Goal: Task Accomplishment & Management: Manage account settings

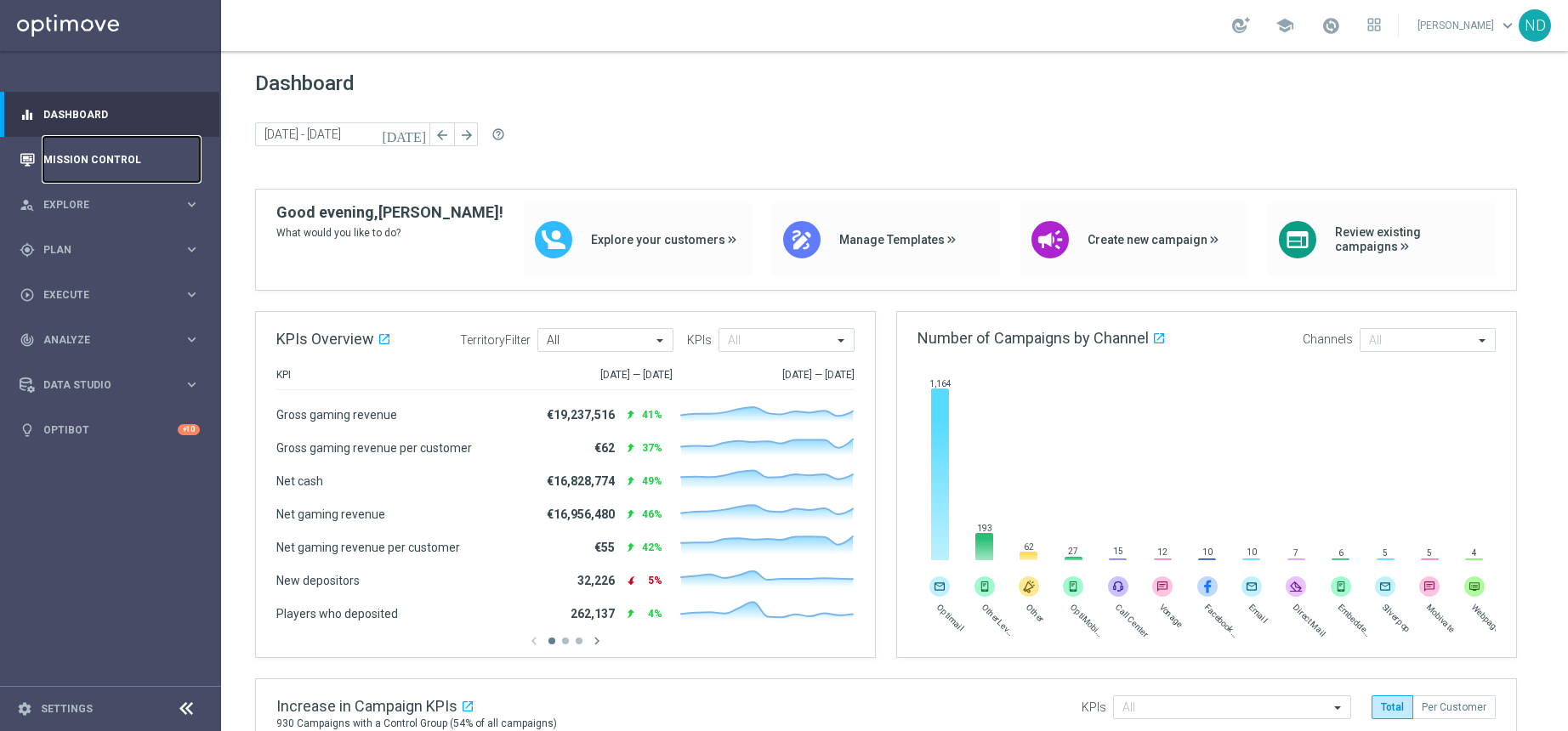
click at [114, 162] on link "Mission Control" at bounding box center [121, 160] width 156 height 45
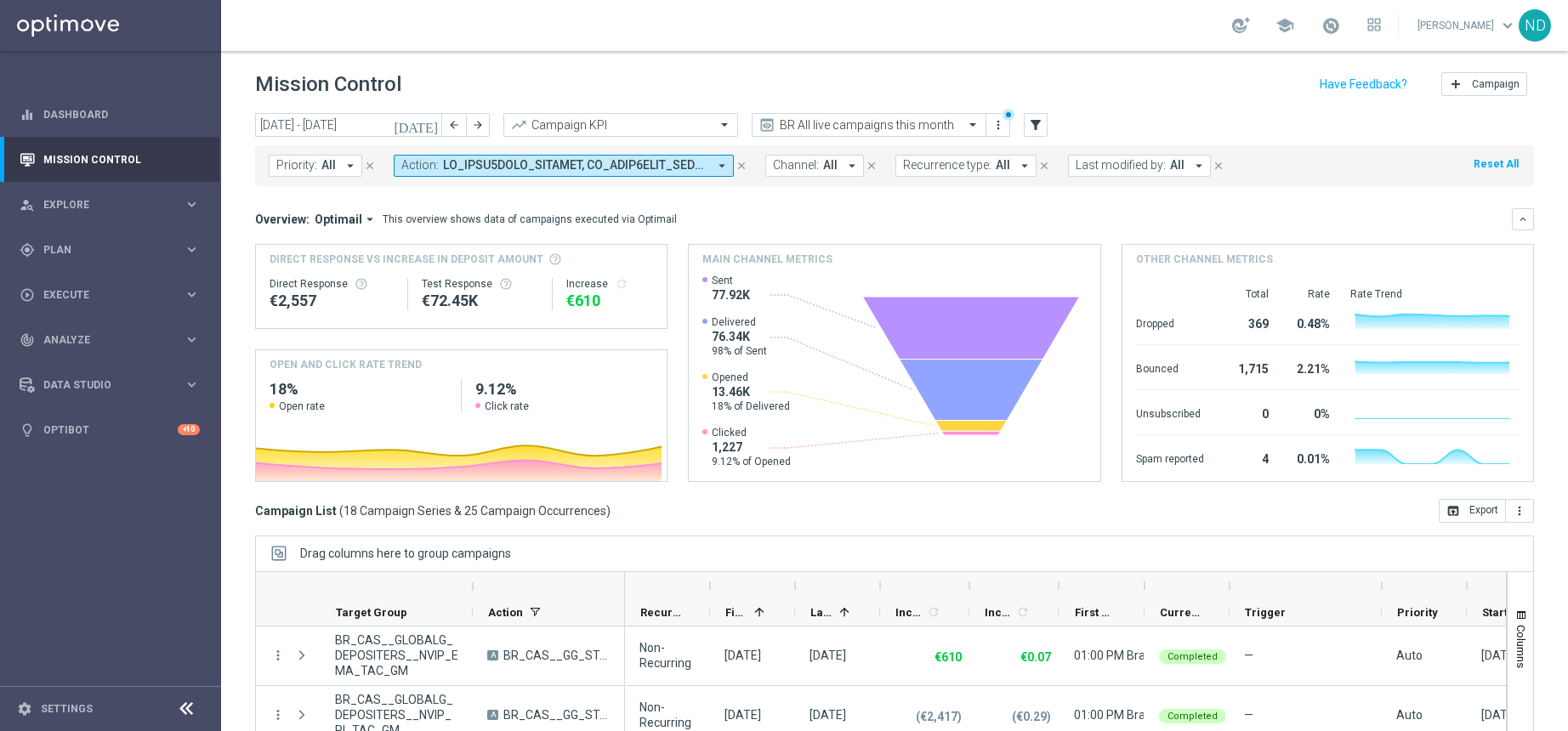
click at [739, 169] on icon "close" at bounding box center [742, 166] width 12 height 12
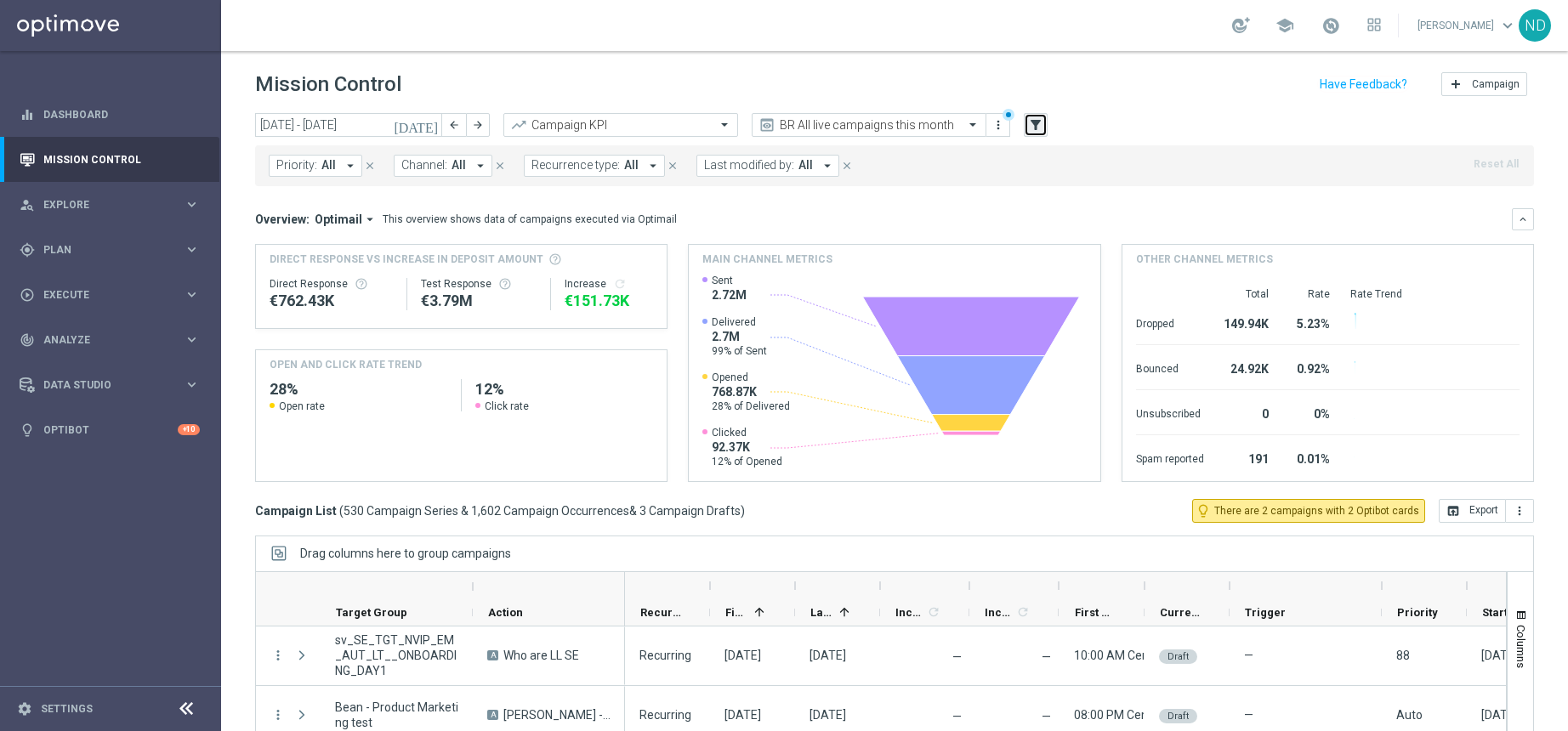
click at [1034, 131] on icon "filter_alt" at bounding box center [1036, 125] width 16 height 16
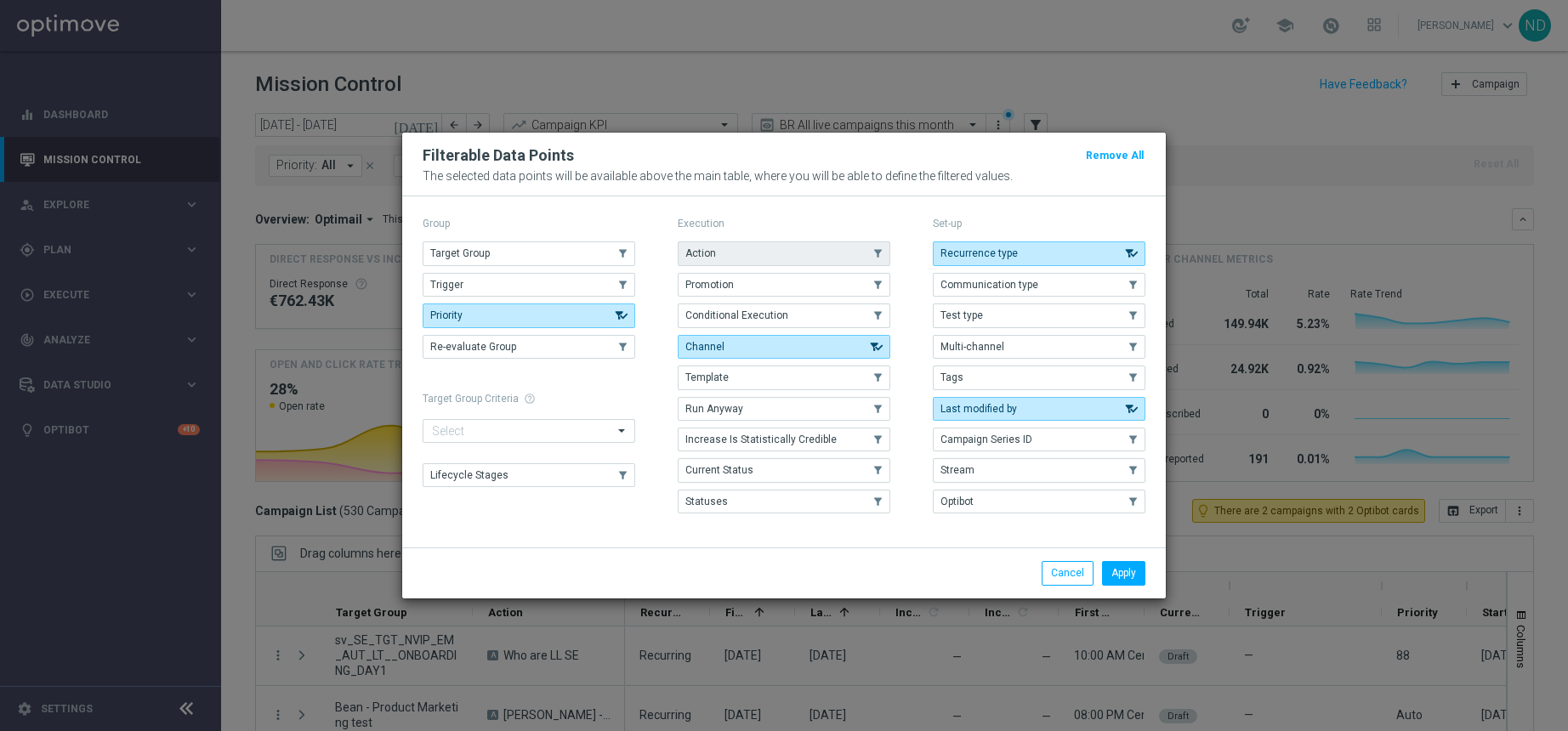
click at [808, 249] on button "Action" at bounding box center [784, 254] width 212 height 24
click at [1135, 576] on button "Apply" at bounding box center [1124, 573] width 43 height 24
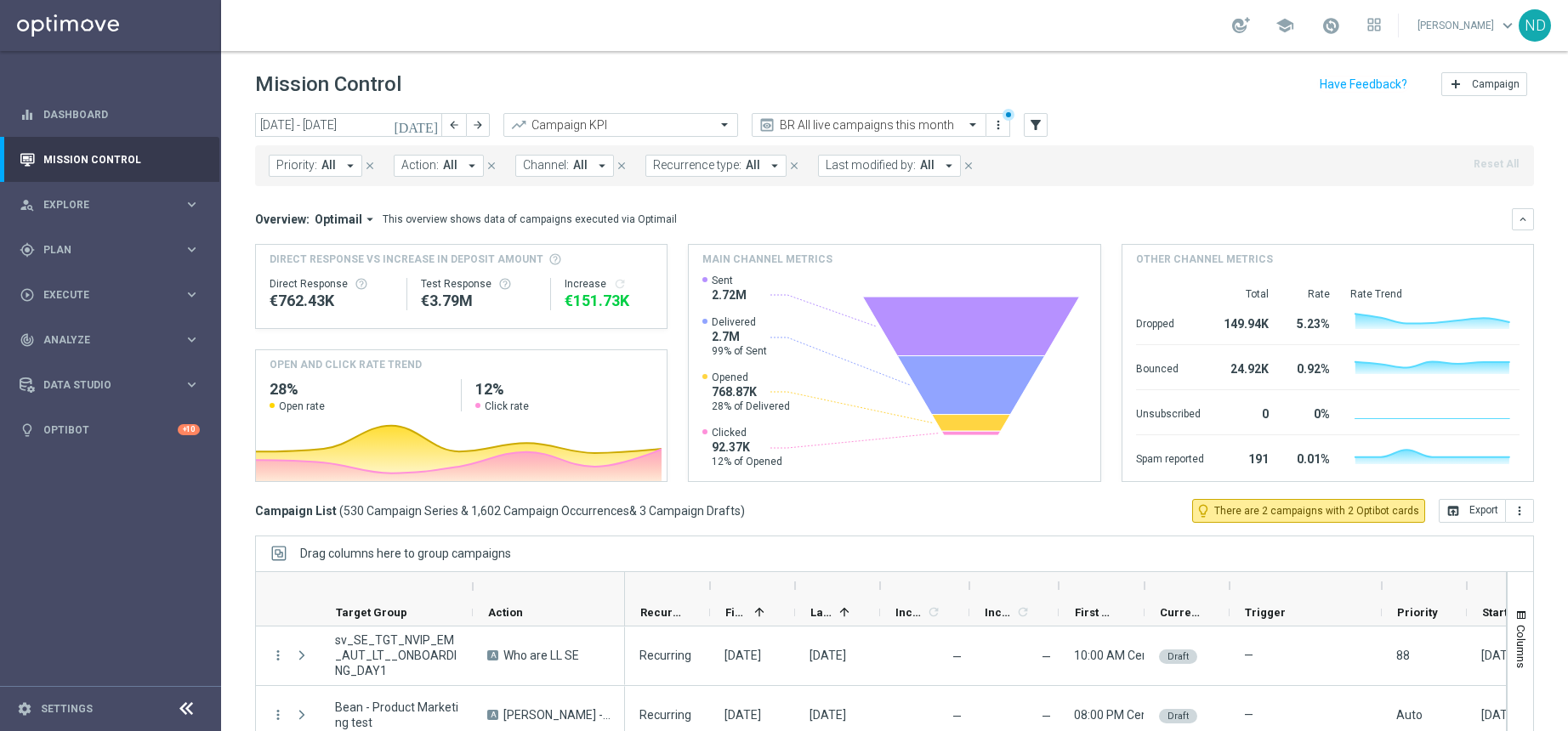
click at [465, 163] on icon "arrow_drop_down" at bounding box center [472, 166] width 16 height 16
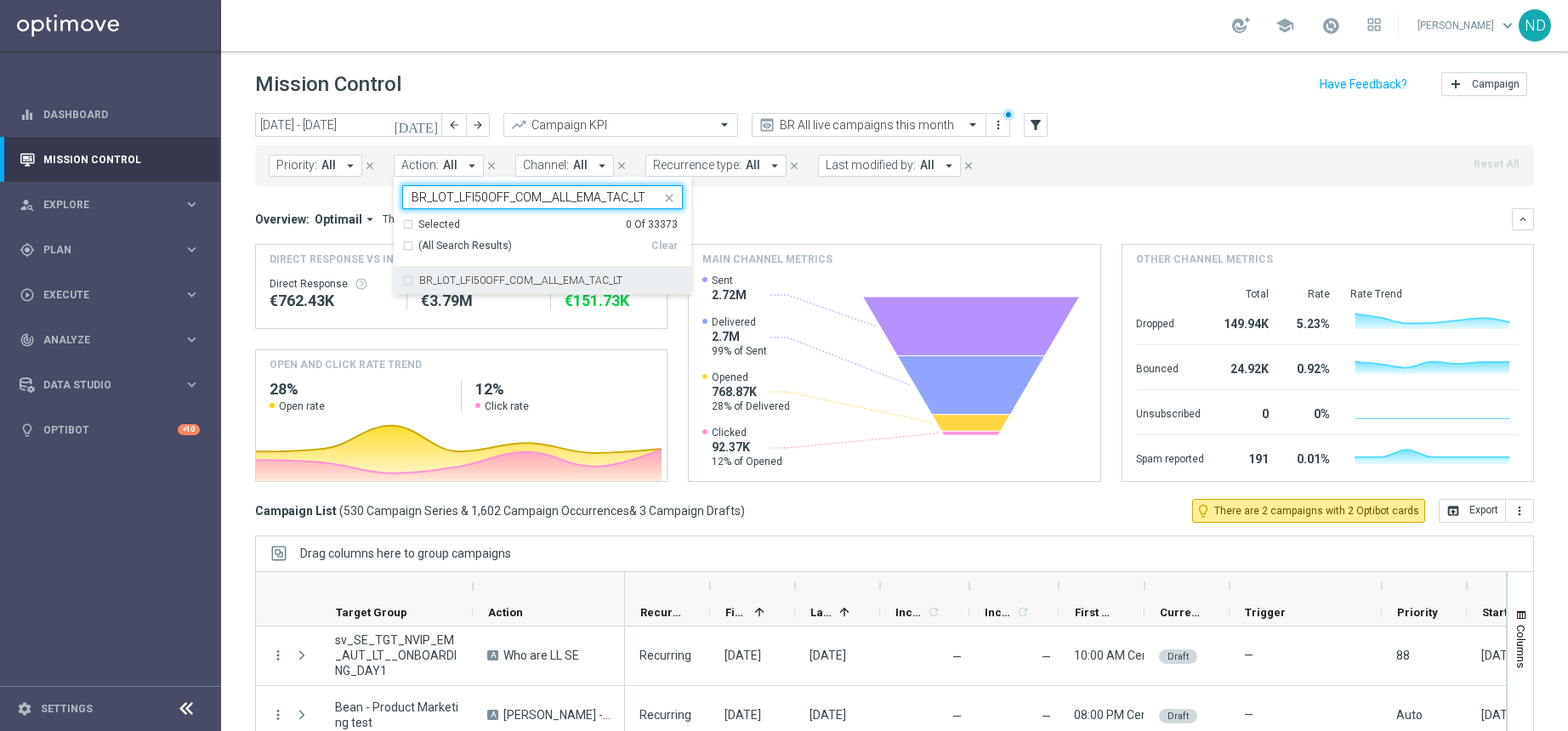
click at [405, 277] on div "BR_LOT_LFI50OFF_COM__ALL_EMA_TAC_LT" at bounding box center [542, 280] width 281 height 28
type input "BR_LOT_LFI50OFF_COM__ALL_EMA_TAC_LT"
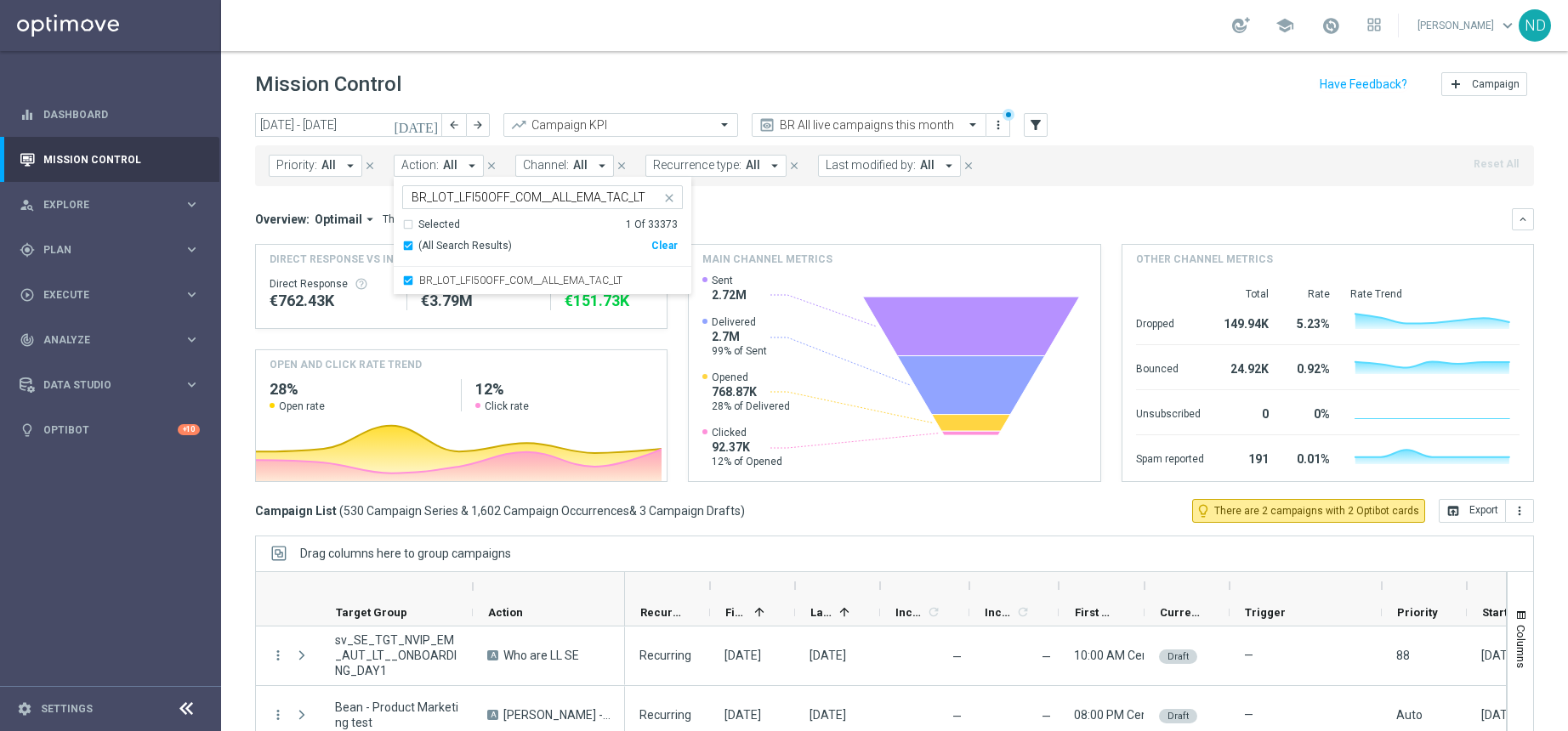
click at [516, 198] on input "BR_LOT_LFI50OFF_COM__ALL_EMA_TAC_LT" at bounding box center [536, 198] width 250 height 15
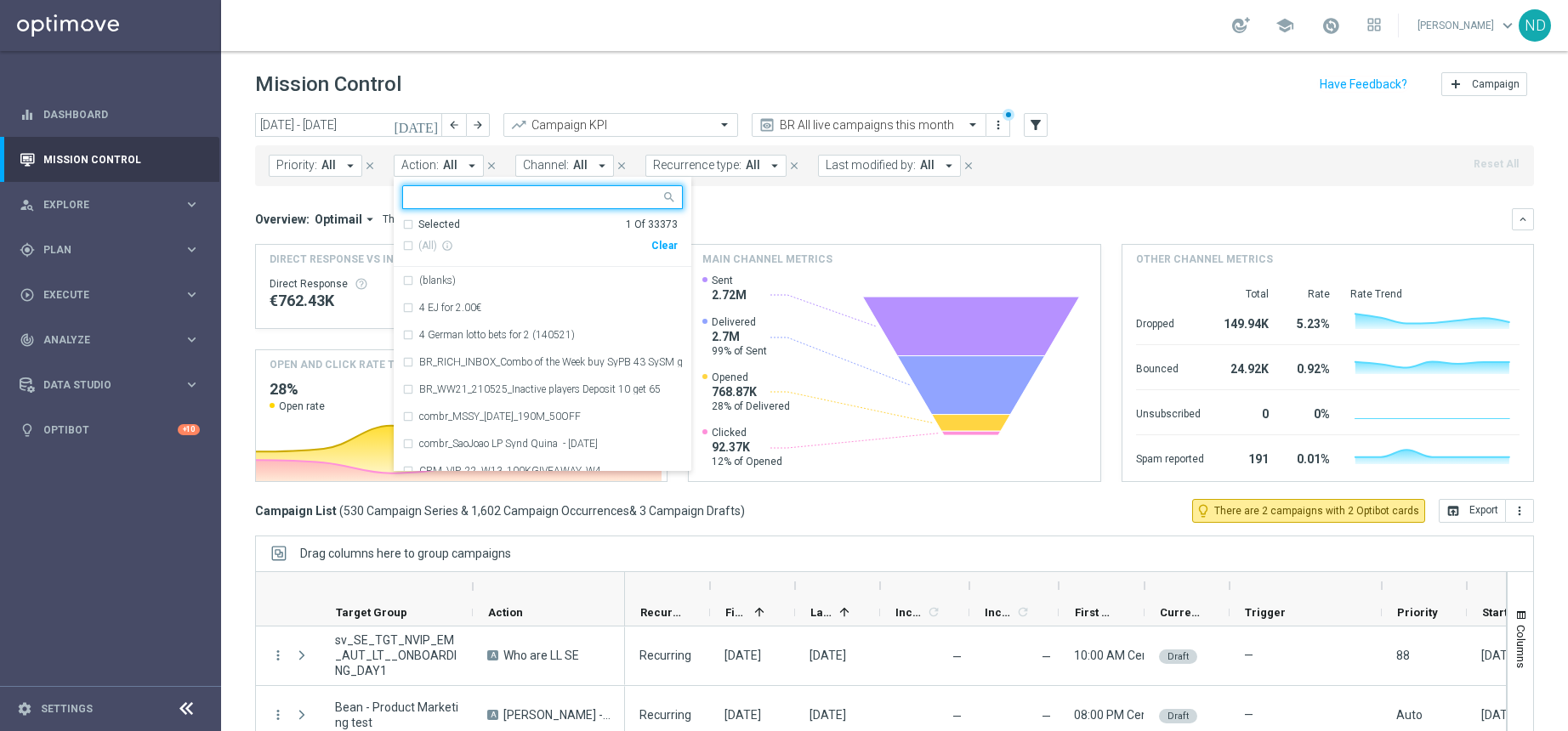
paste input "BR_LOT_LFI20OFF_COM__ALL_RI_TAC_LT"
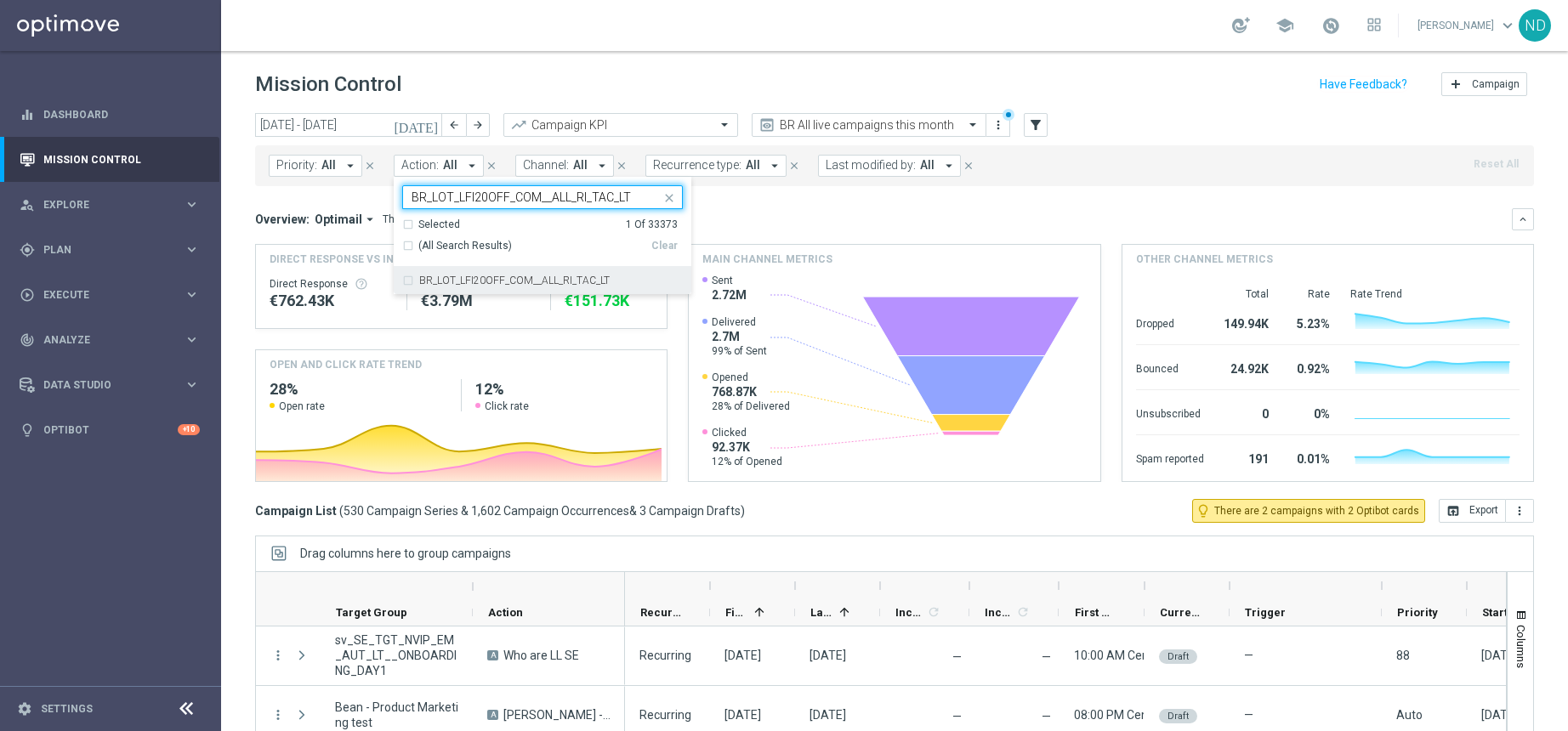
click at [404, 279] on div "BR_LOT_LFI20OFF_COM__ALL_RI_TAC_LT" at bounding box center [542, 280] width 281 height 28
type input "BR_LOT_LFI20OFF_COM__ALL_RI_TAC_LT"
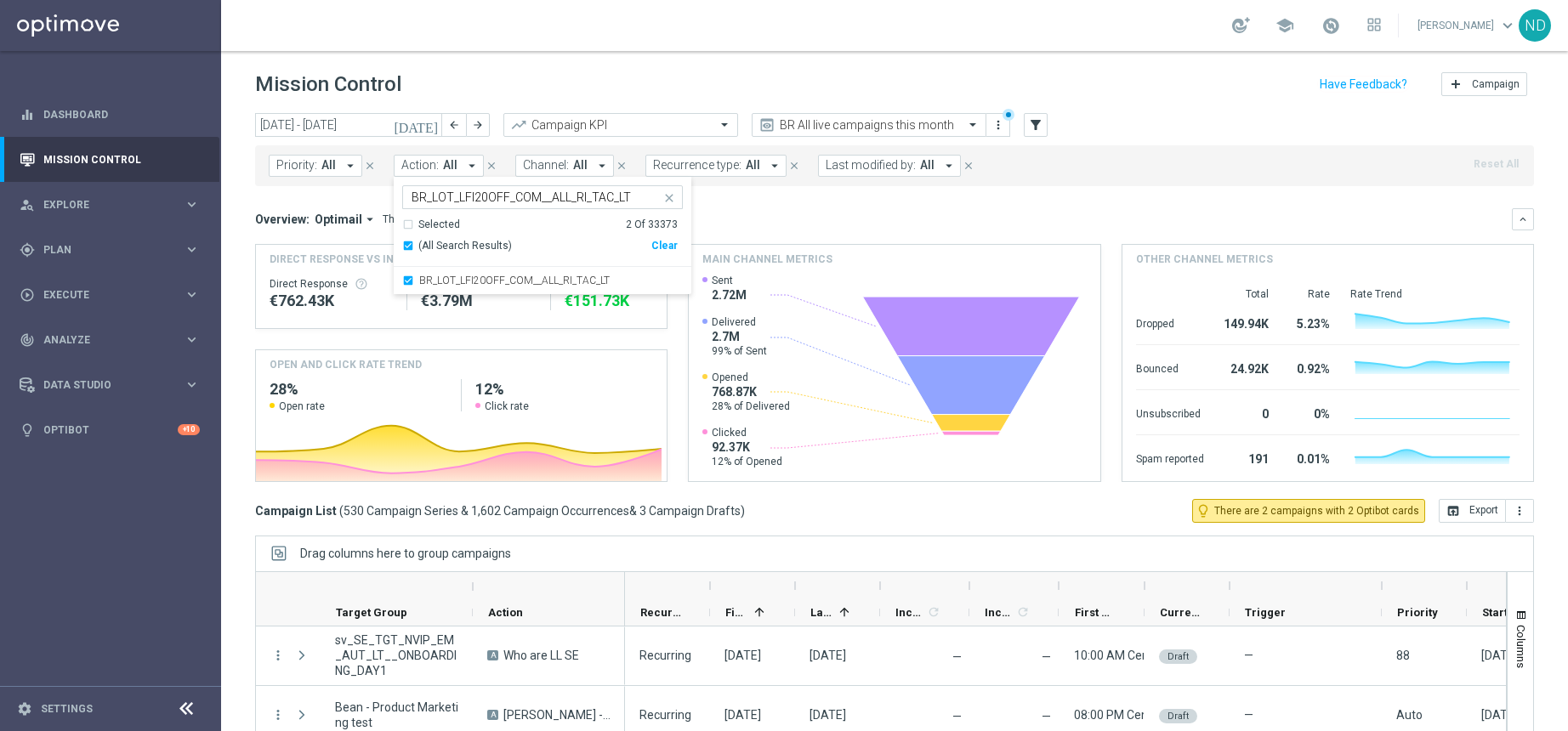
click at [811, 205] on mini-dashboard "Overview: Optimail arrow_drop_down This overview shows data of campaigns execut…" at bounding box center [895, 343] width 1280 height 313
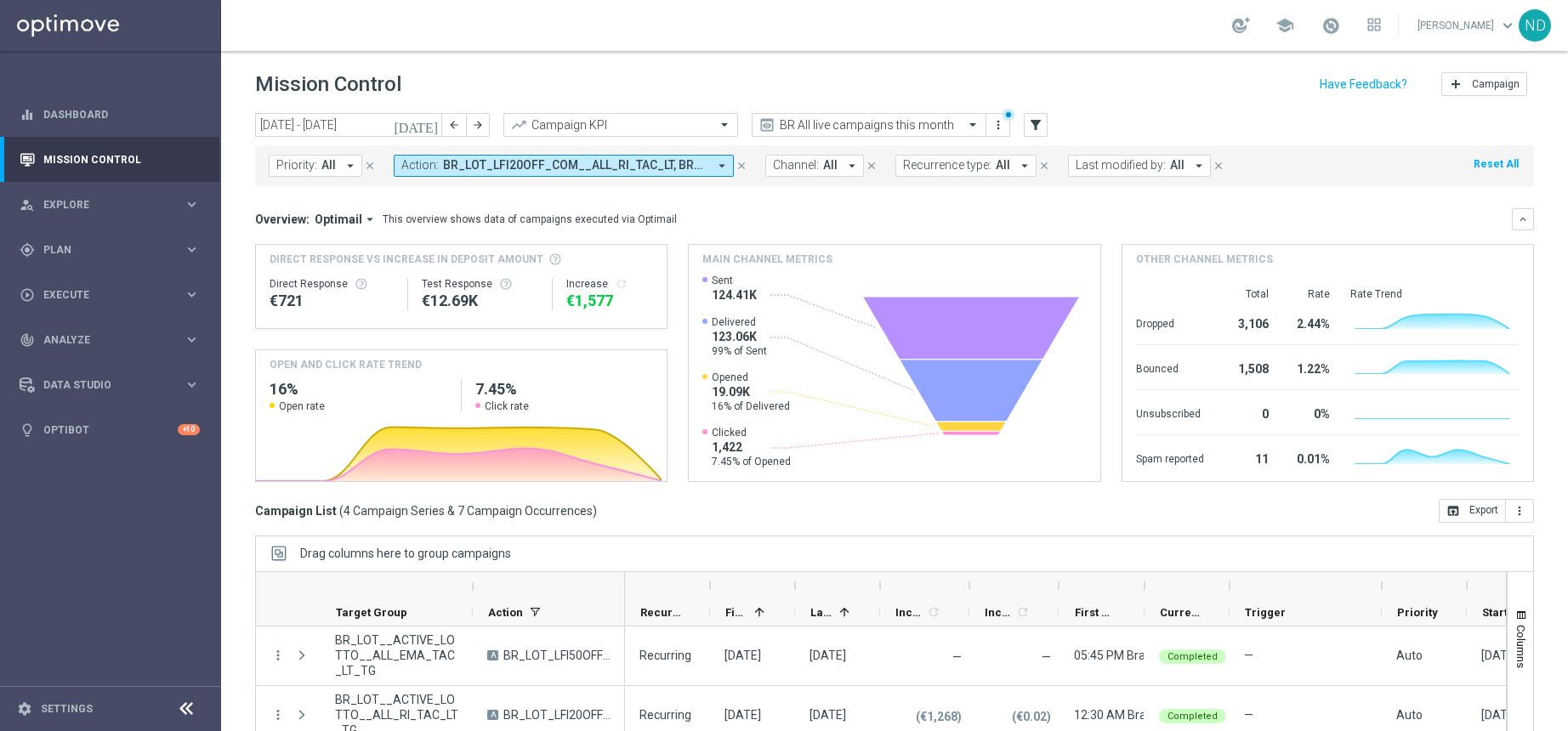
click at [722, 168] on icon "arrow_drop_down" at bounding box center [722, 166] width 16 height 16
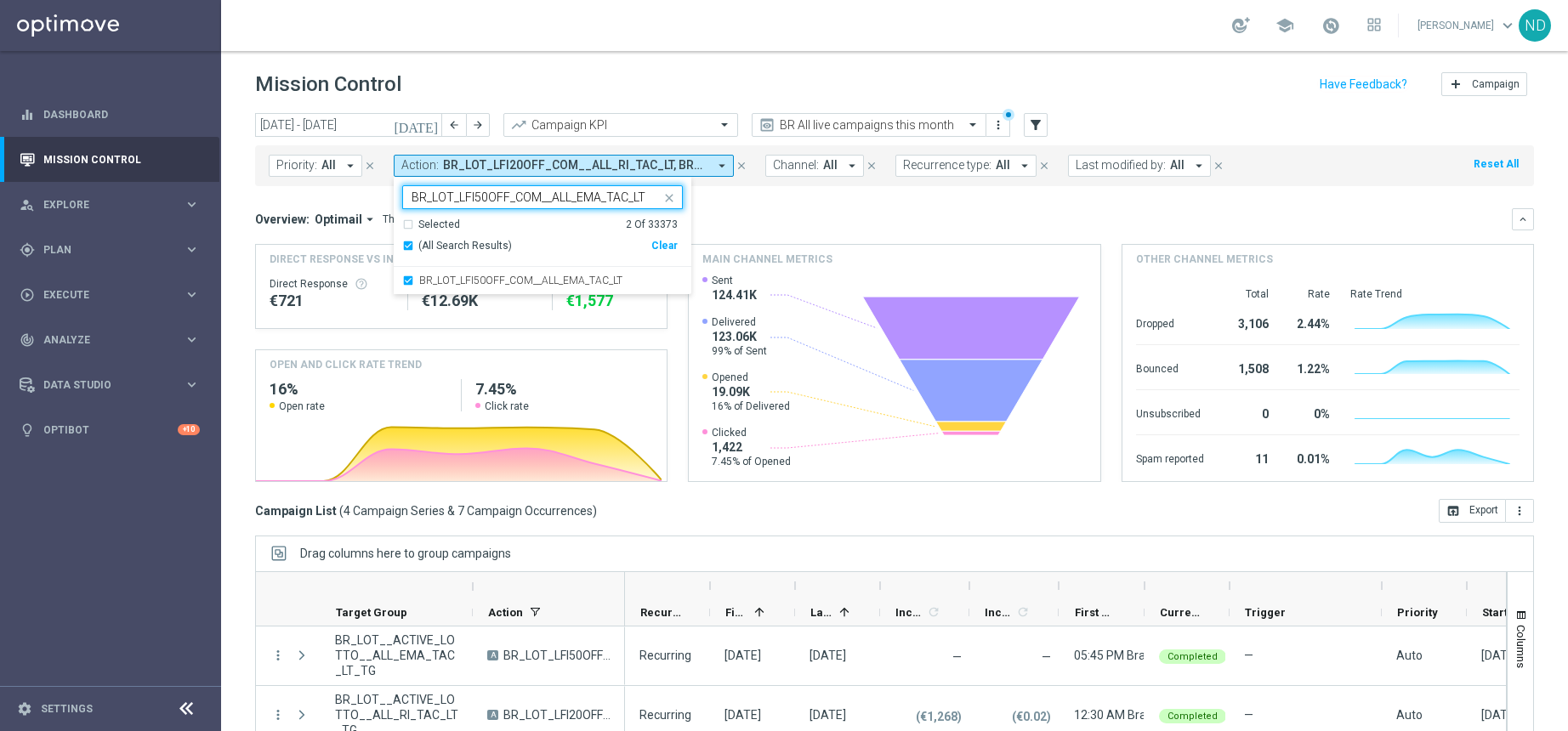
drag, startPoint x: 642, startPoint y: 199, endPoint x: 501, endPoint y: 201, distance: 141.0
click at [501, 201] on input "BR_LOT_LFI50OFF_COM__ALL_EMA_TAC_LT" at bounding box center [536, 198] width 250 height 15
click at [404, 244] on div "(All Search Results)" at bounding box center [527, 246] width 250 height 15
click at [518, 199] on input "BR_LOT_LFI50OF" at bounding box center [536, 198] width 250 height 15
click at [547, 197] on input "BR_LOT_LFI50OF" at bounding box center [536, 198] width 250 height 15
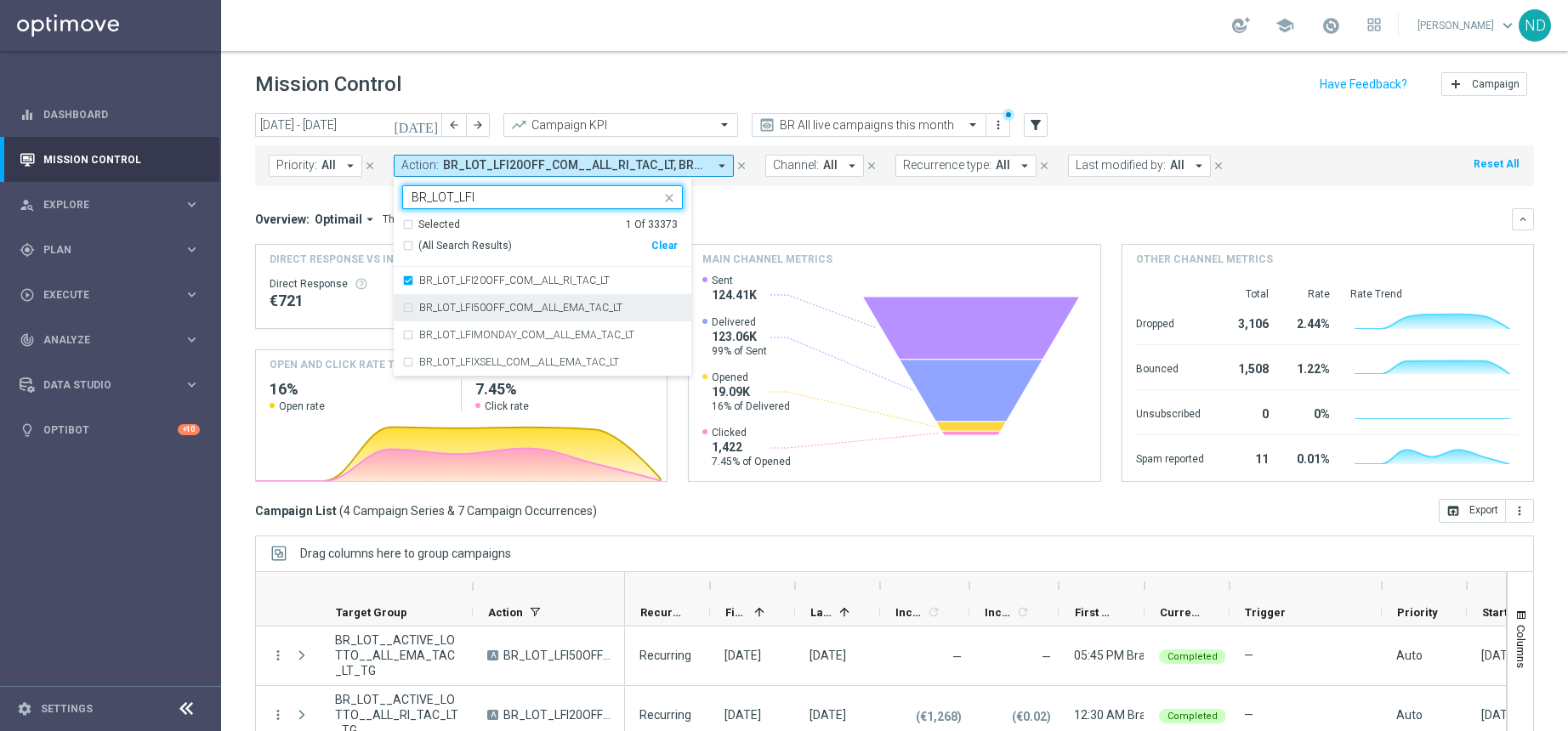
click at [408, 307] on div "BR_LOT_LFI50OFF_COM__ALL_EMA_TAC_LT" at bounding box center [542, 308] width 281 height 28
type input "BR_LOT_LFI"
click at [519, 201] on input "BR_LOT_LFI" at bounding box center [536, 198] width 250 height 15
click at [780, 199] on mini-dashboard "Overview: Optimail arrow_drop_down This overview shows data of campaigns execut…" at bounding box center [895, 343] width 1280 height 313
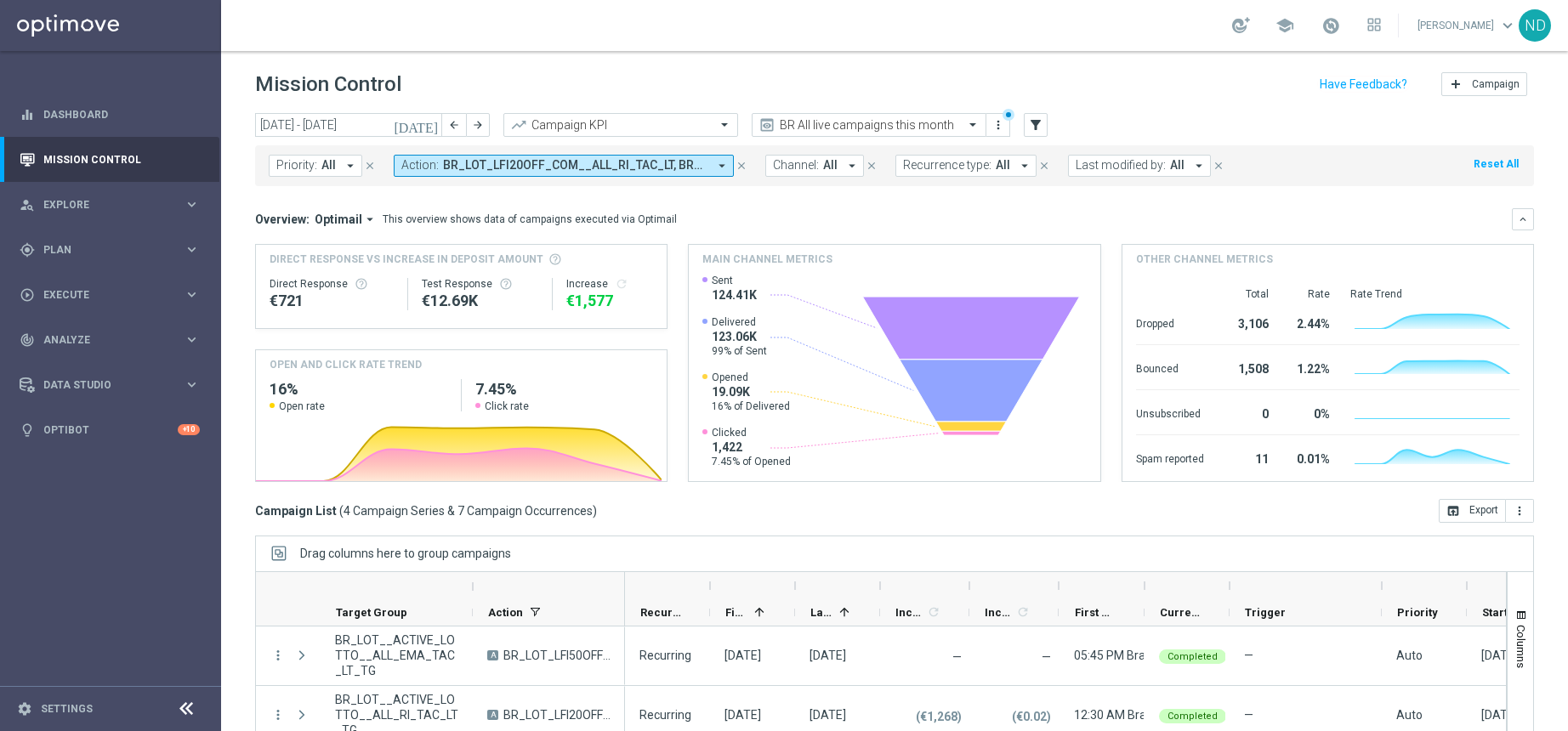
click at [430, 126] on icon "today" at bounding box center [416, 125] width 46 height 16
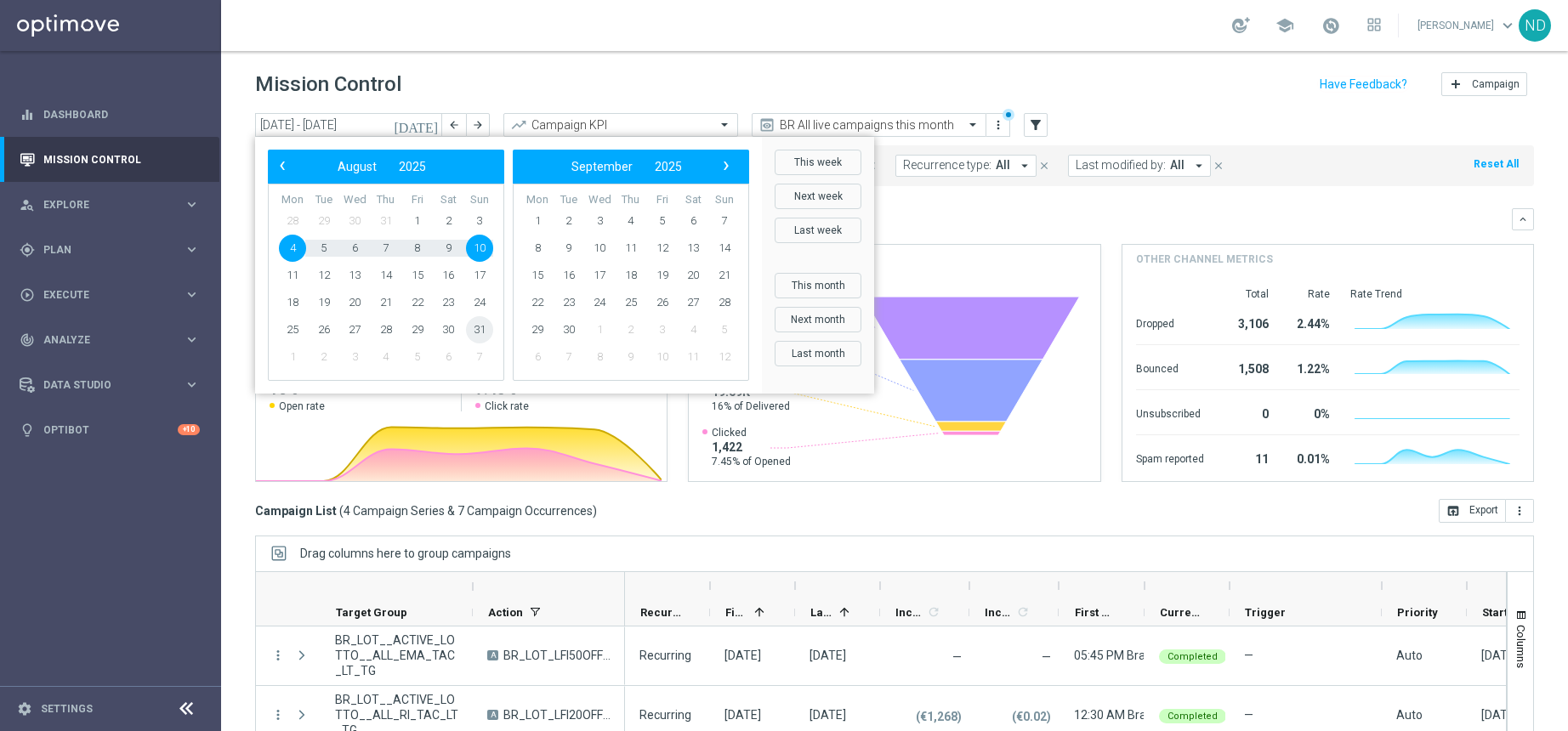
click at [477, 325] on span "31" at bounding box center [480, 330] width 28 height 28
click at [294, 251] on span "4" at bounding box center [293, 249] width 28 height 28
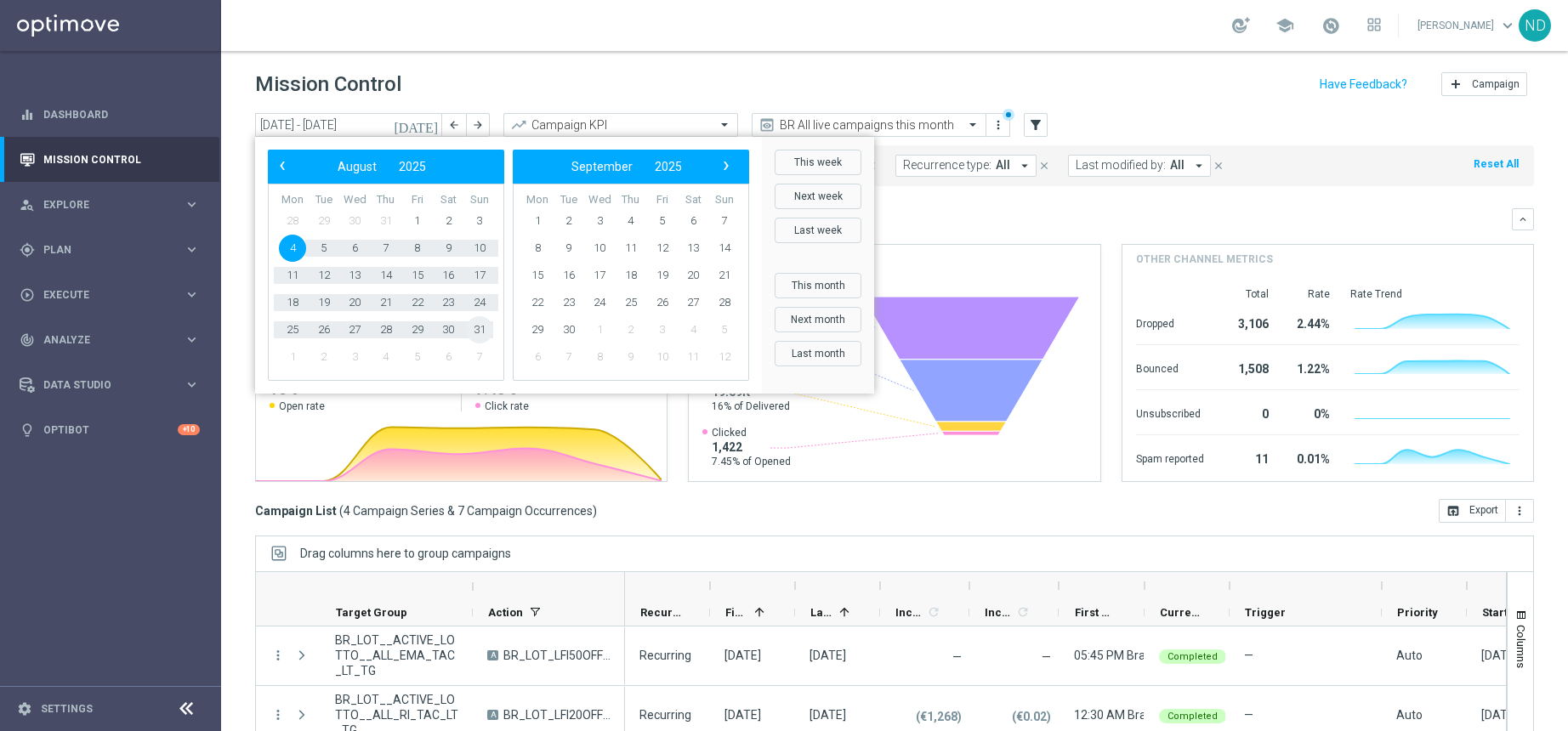
click at [477, 331] on span "31" at bounding box center [480, 330] width 28 height 28
type input "04 Aug 2025 - 31 Aug 2025"
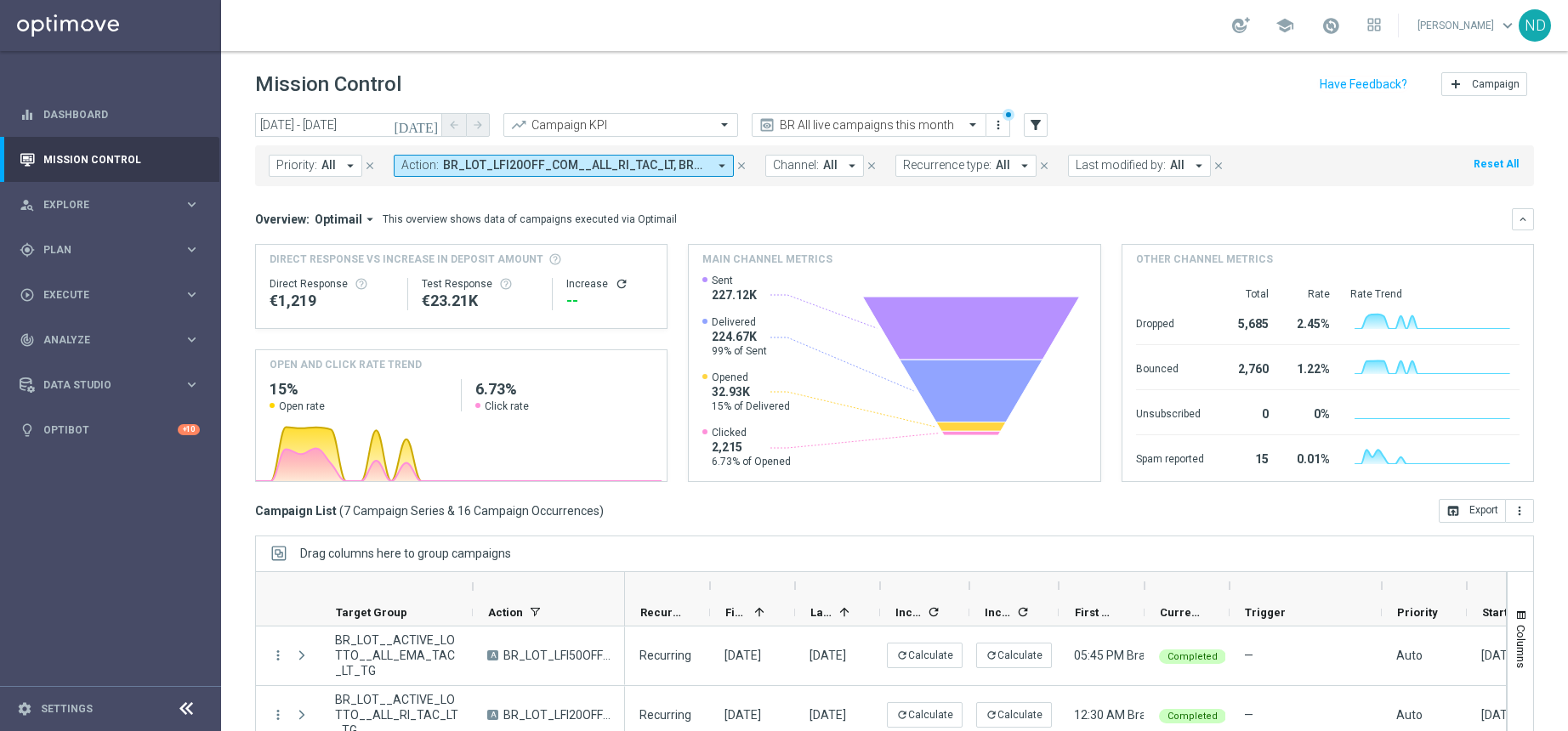
click at [726, 167] on icon "arrow_drop_down" at bounding box center [722, 166] width 16 height 16
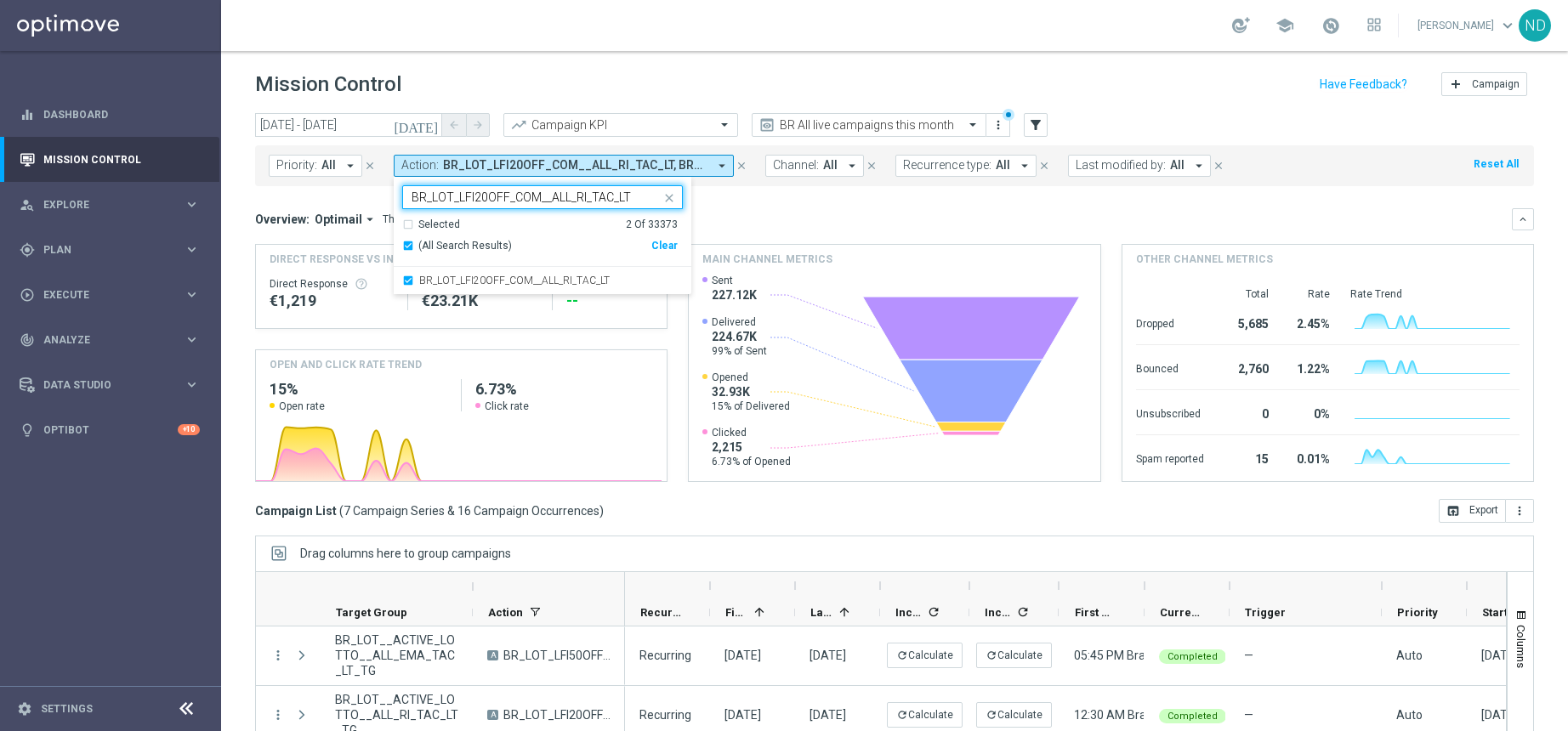
drag, startPoint x: 630, startPoint y: 199, endPoint x: 472, endPoint y: 199, distance: 158.0
click at [472, 199] on input "BR_LOT_LFI20OFF_COM__ALL_RI_TAC_LT" at bounding box center [536, 198] width 250 height 15
type input "BR_LOT_LFI"
click at [730, 224] on div "Overview: Optimail arrow_drop_down This overview shows data of campaigns execut…" at bounding box center [884, 219] width 1257 height 16
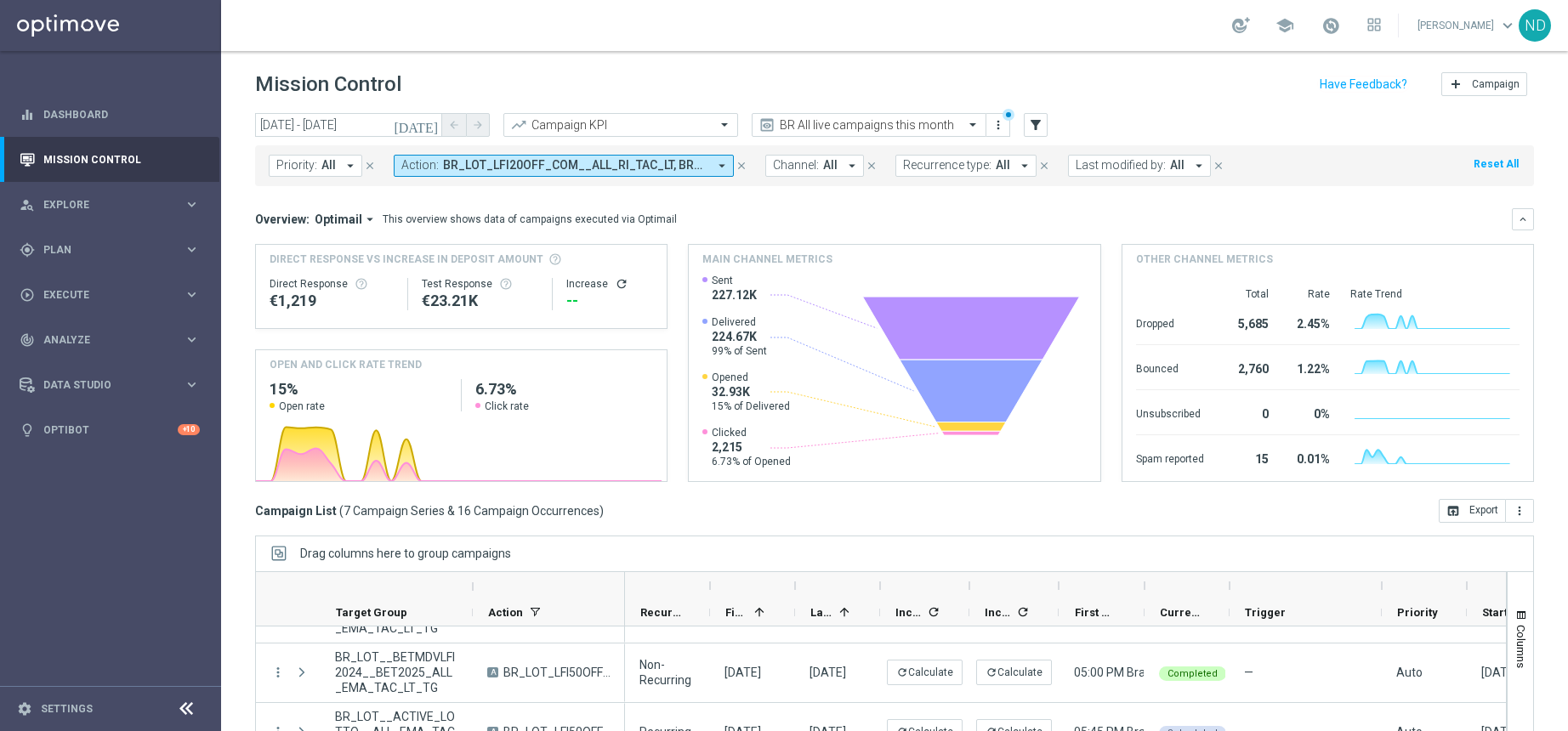
click at [426, 123] on icon "today" at bounding box center [416, 125] width 46 height 16
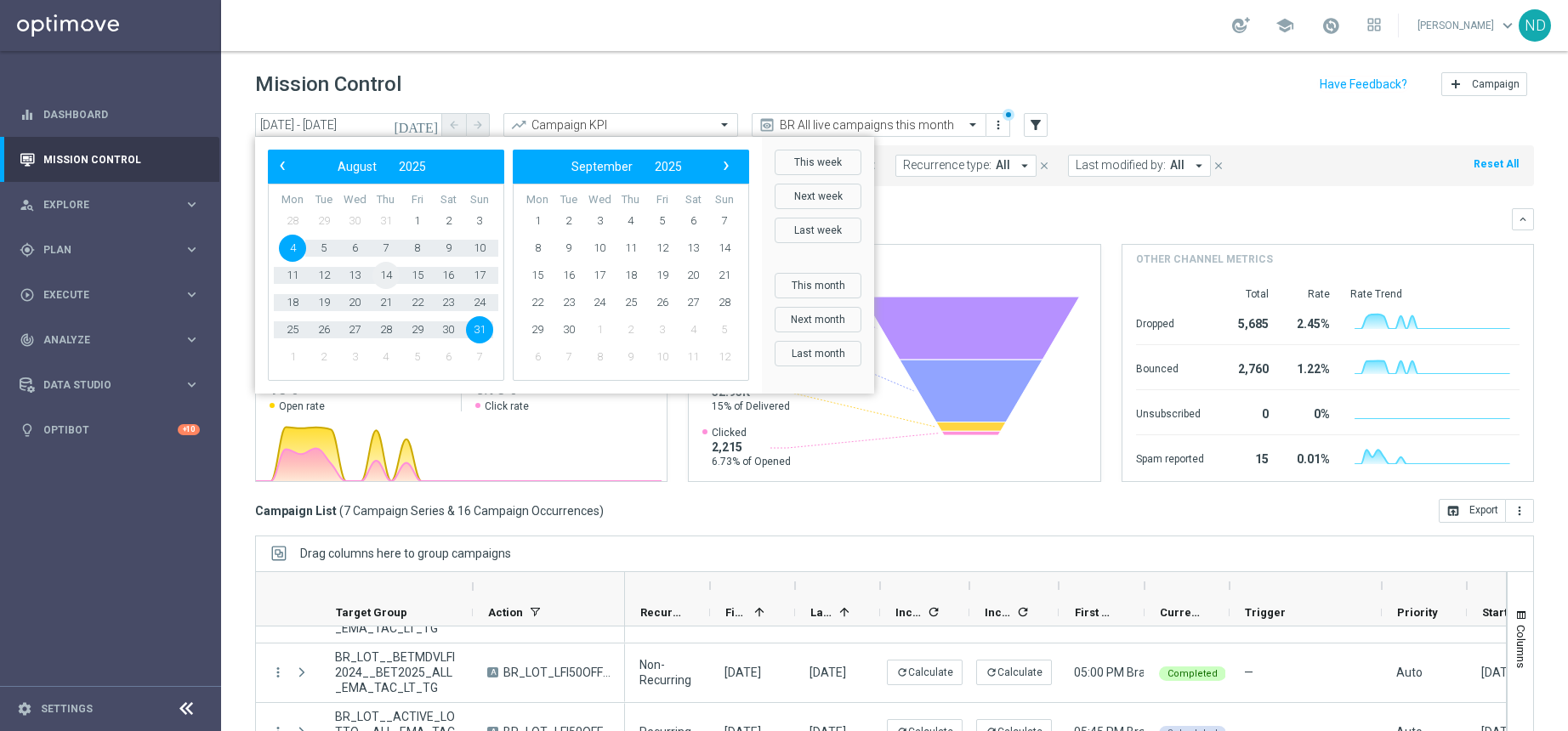
click at [390, 274] on span "14" at bounding box center [386, 275] width 28 height 28
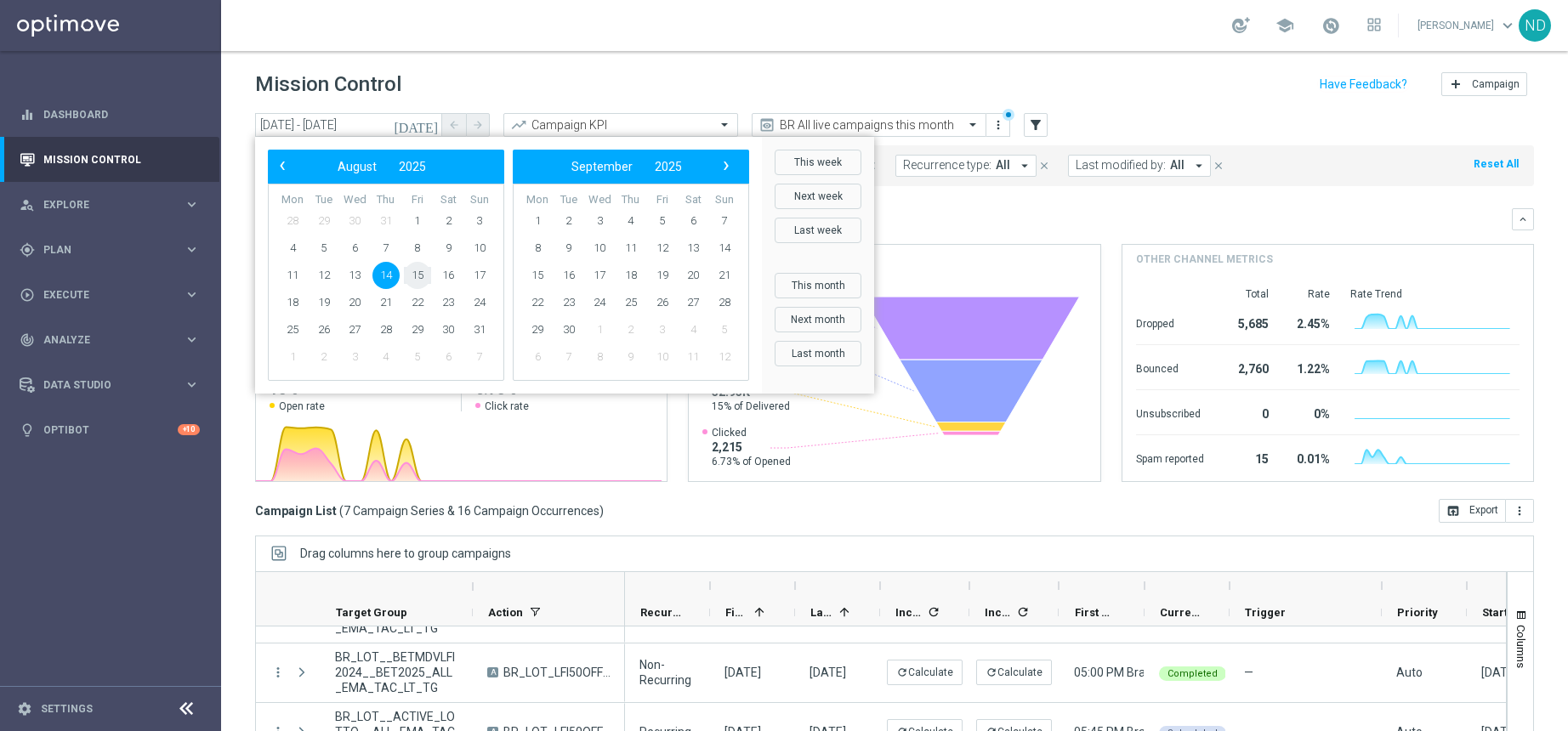
click at [412, 276] on span "15" at bounding box center [418, 275] width 28 height 28
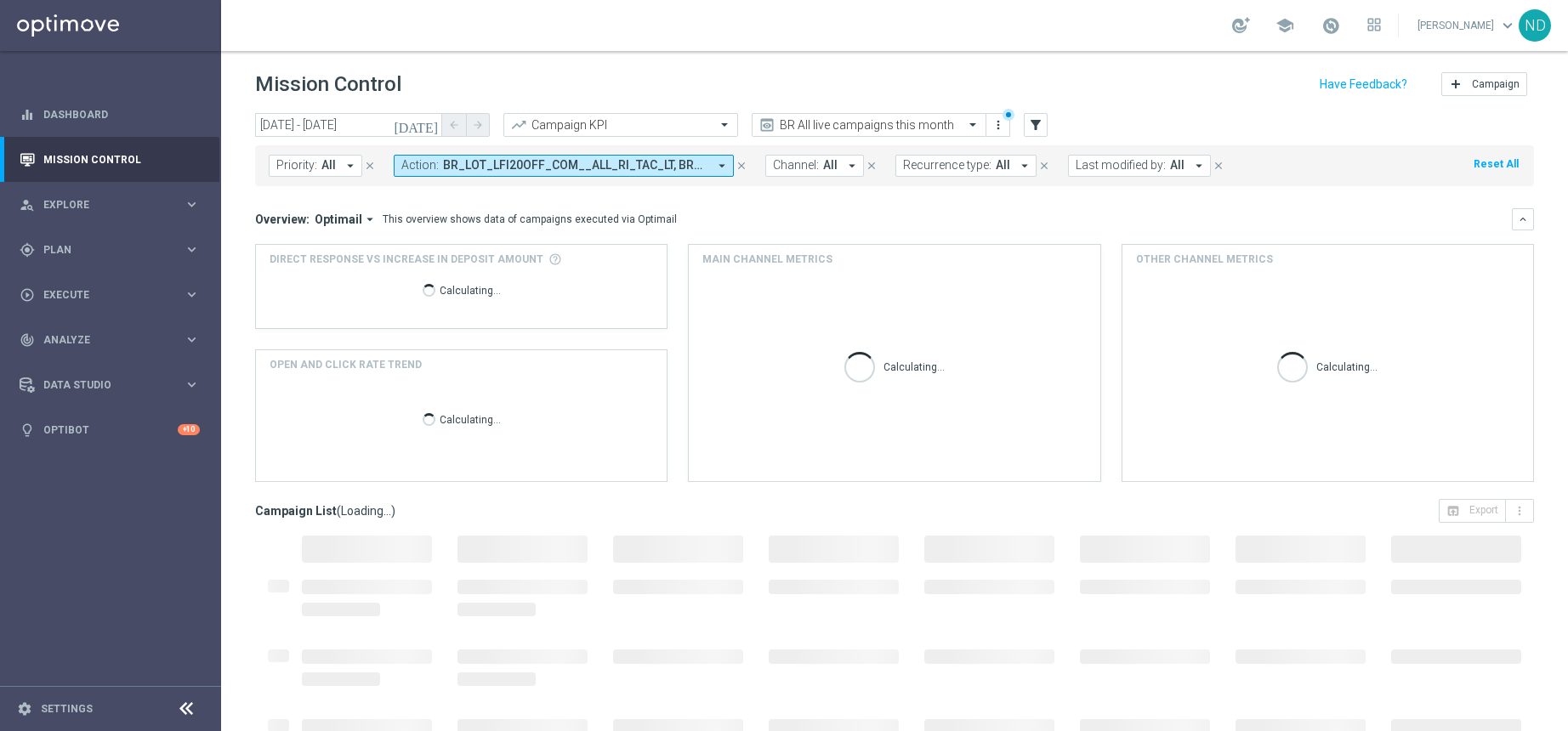
click at [427, 129] on icon "today" at bounding box center [416, 125] width 46 height 16
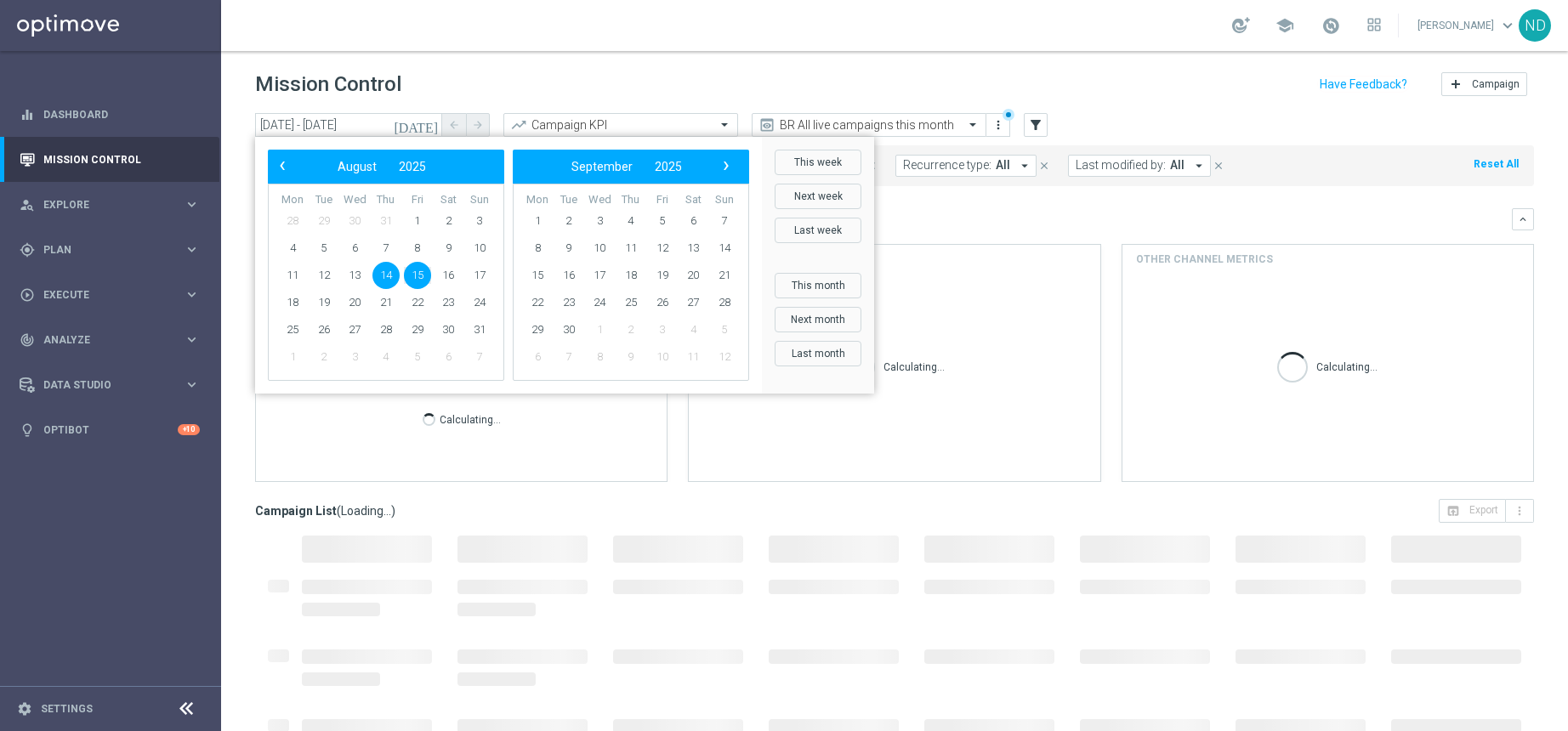
click at [416, 278] on span "15" at bounding box center [418, 275] width 28 height 28
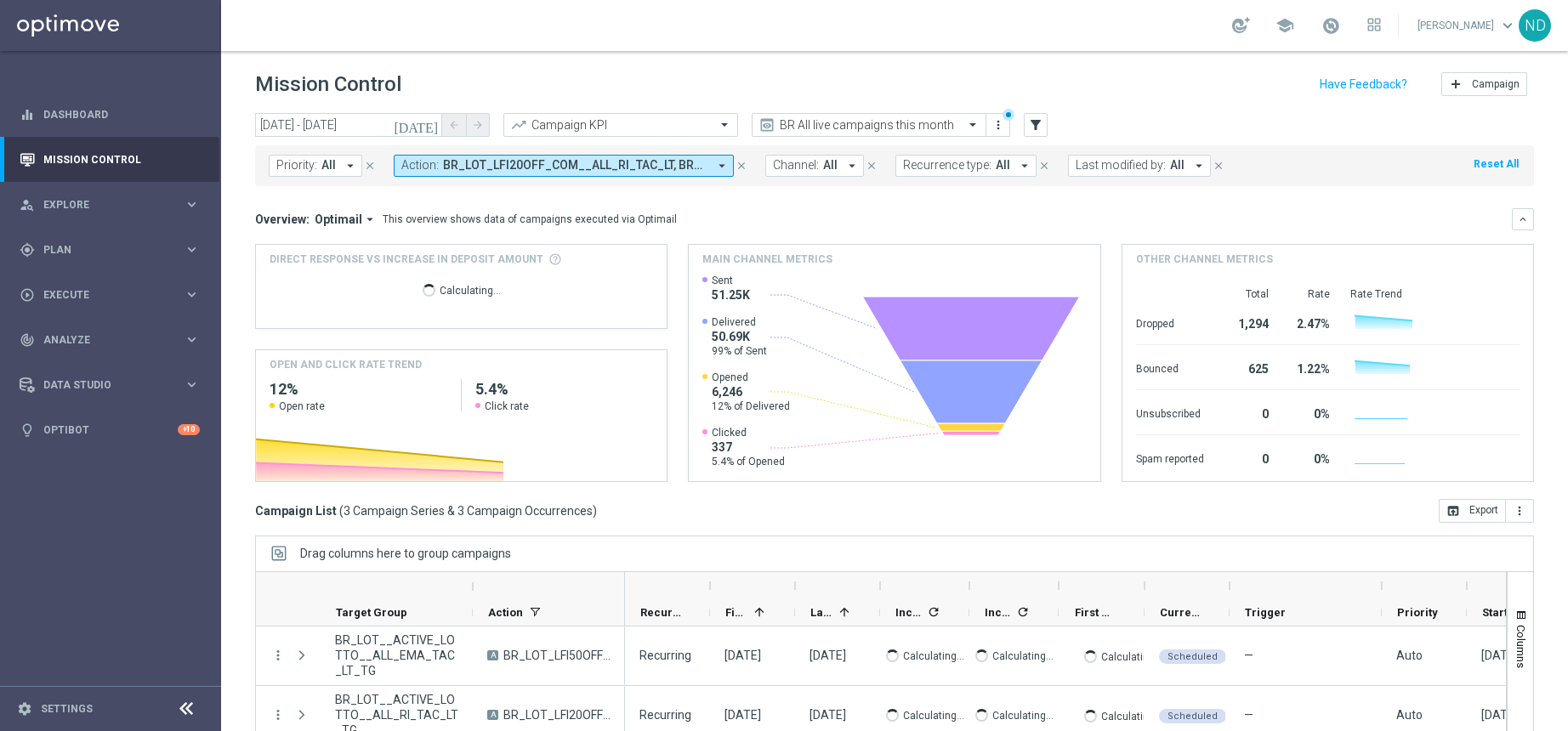
click at [430, 123] on icon "today" at bounding box center [416, 125] width 46 height 16
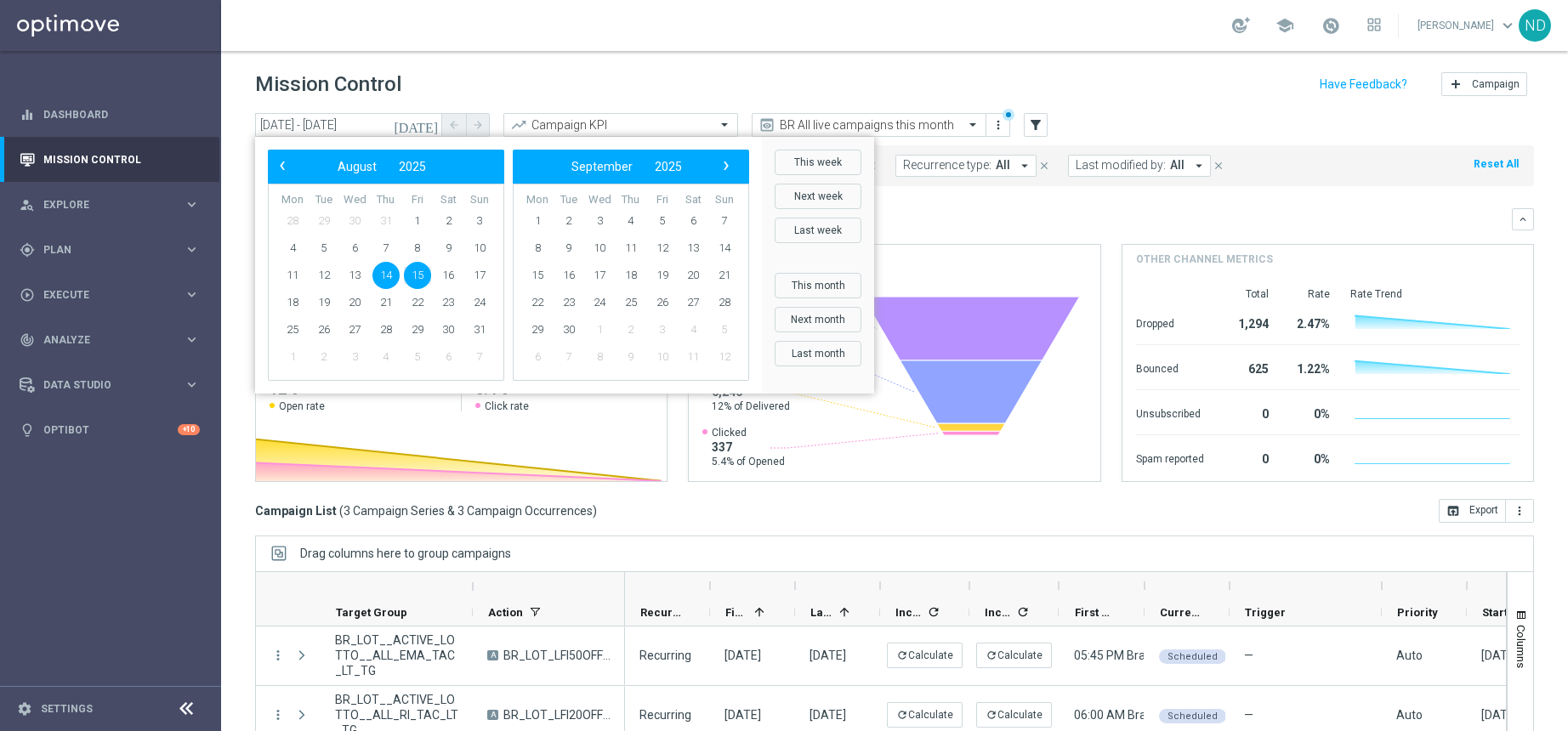
click at [423, 267] on span "15" at bounding box center [418, 275] width 28 height 28
click at [485, 332] on span "31" at bounding box center [480, 330] width 28 height 28
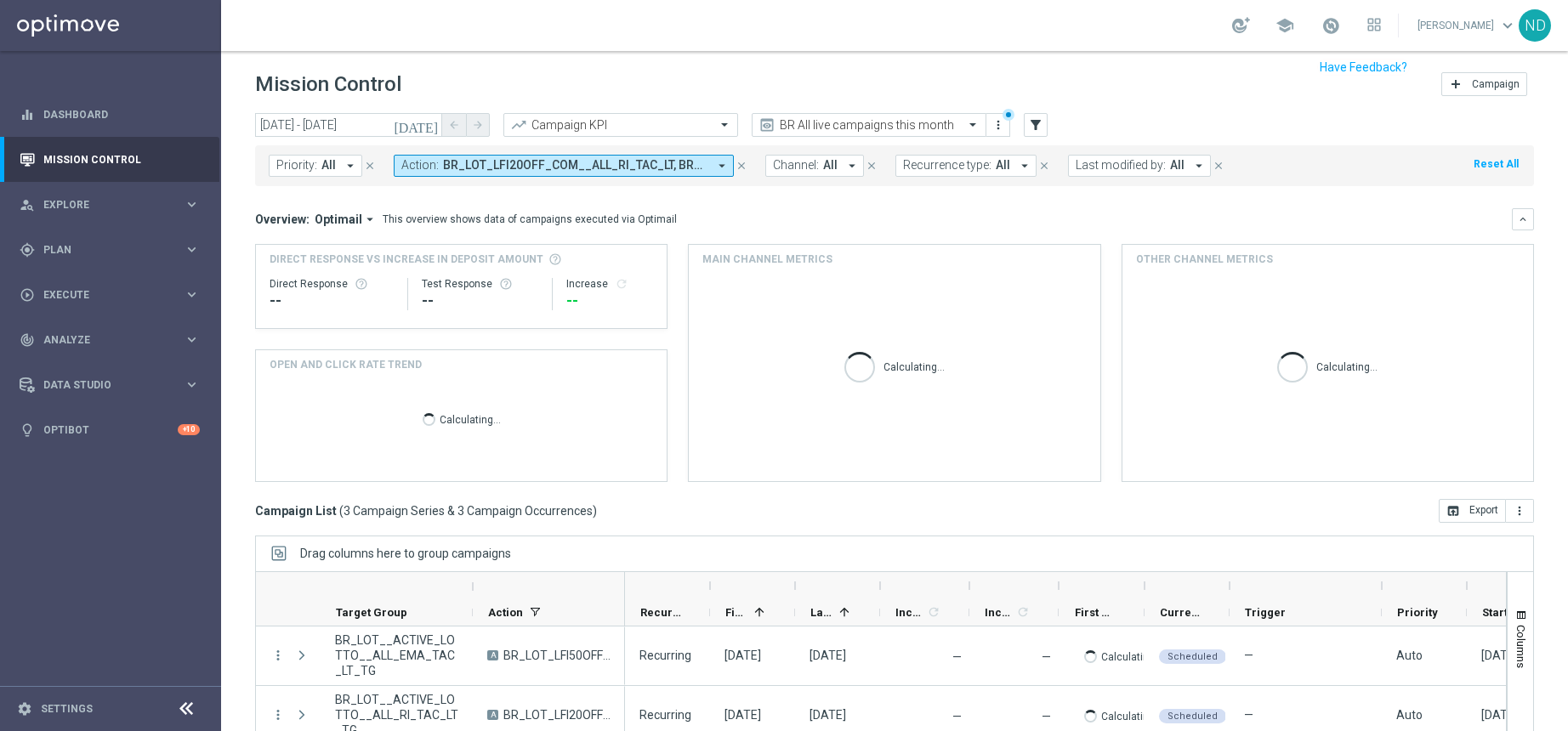
scroll to position [117, 0]
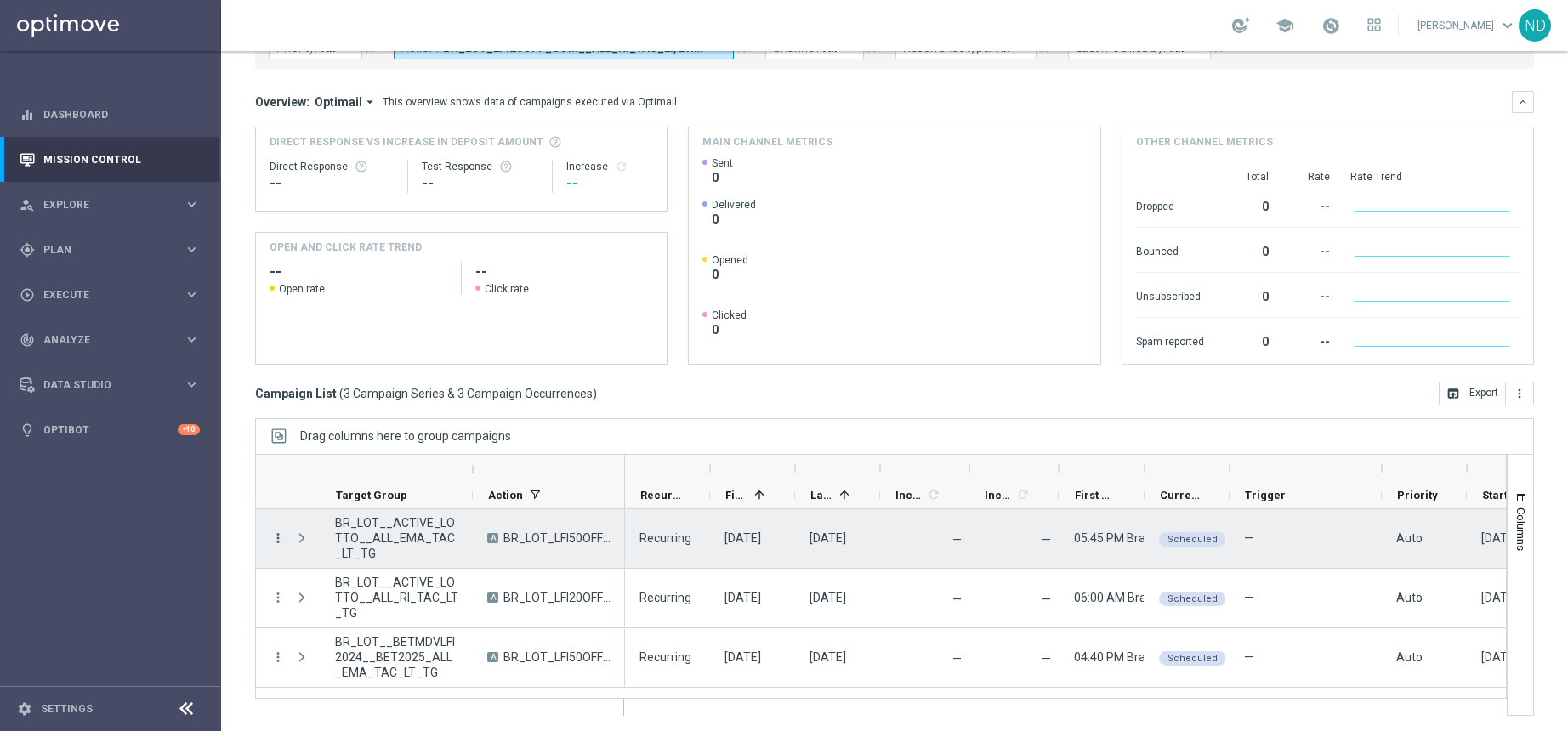
click at [274, 535] on icon "more_vert" at bounding box center [278, 539] width 16 height 16
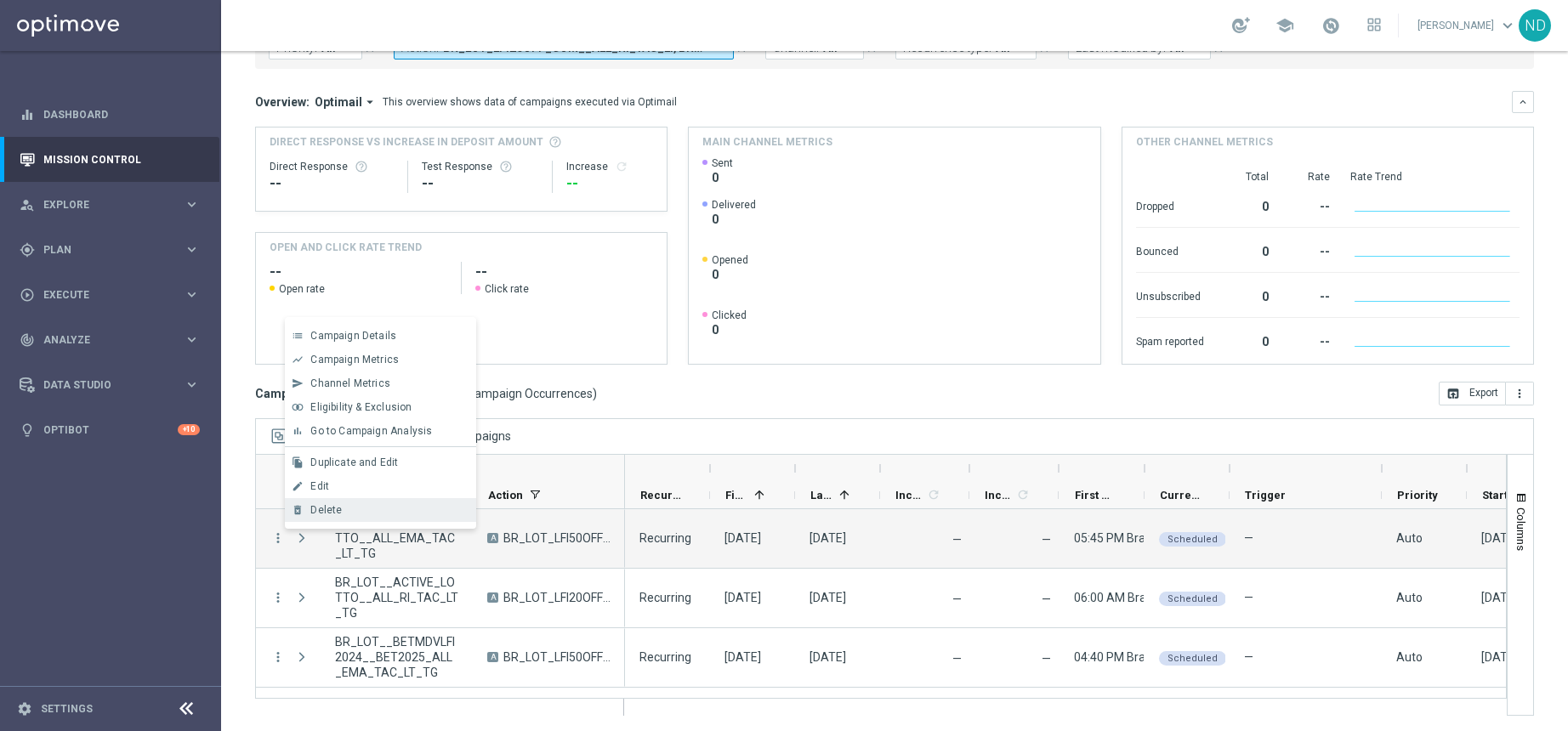
click at [352, 510] on div "Delete" at bounding box center [389, 510] width 158 height 12
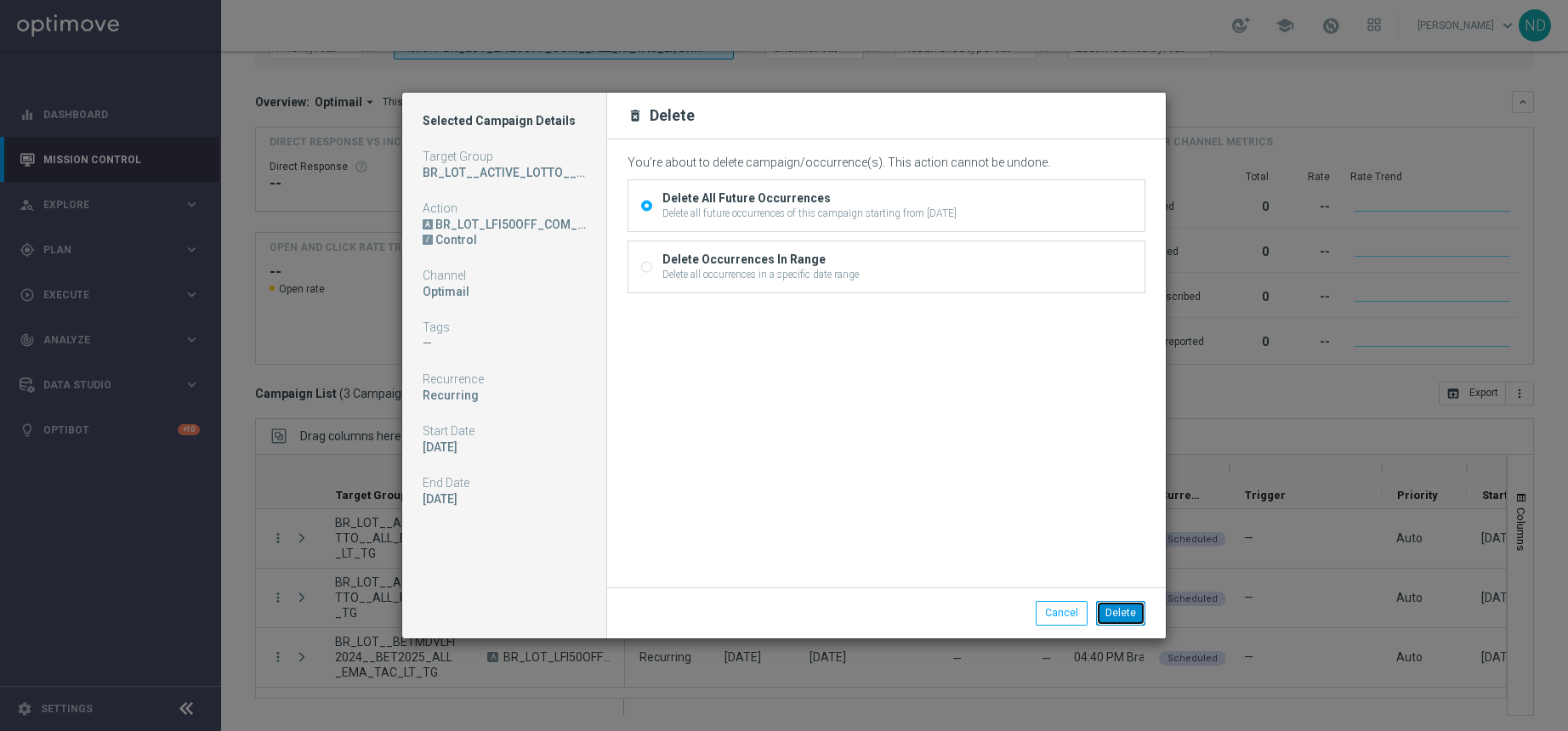
click at [1116, 614] on button "Delete" at bounding box center [1121, 613] width 49 height 24
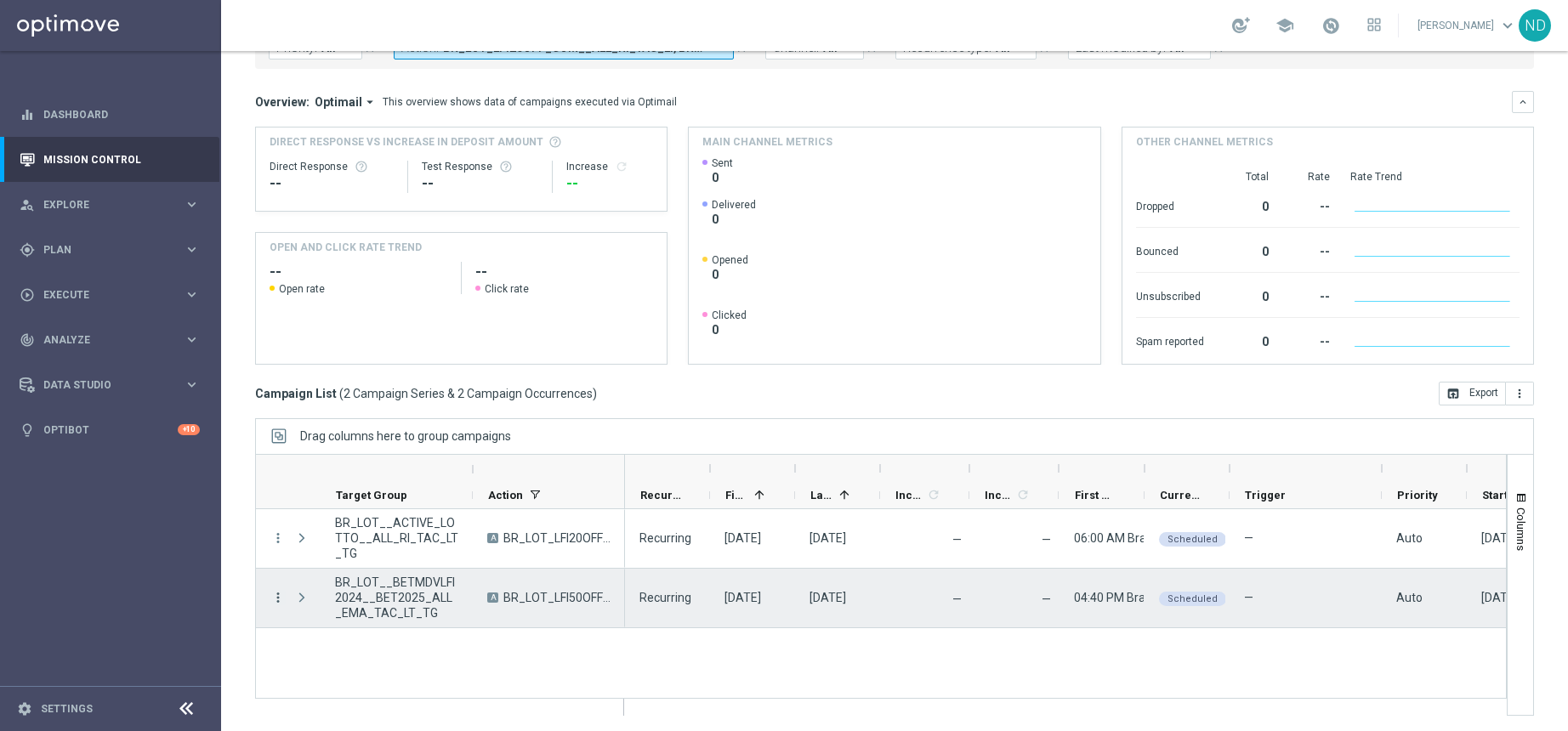
click at [276, 597] on icon "more_vert" at bounding box center [278, 598] width 16 height 16
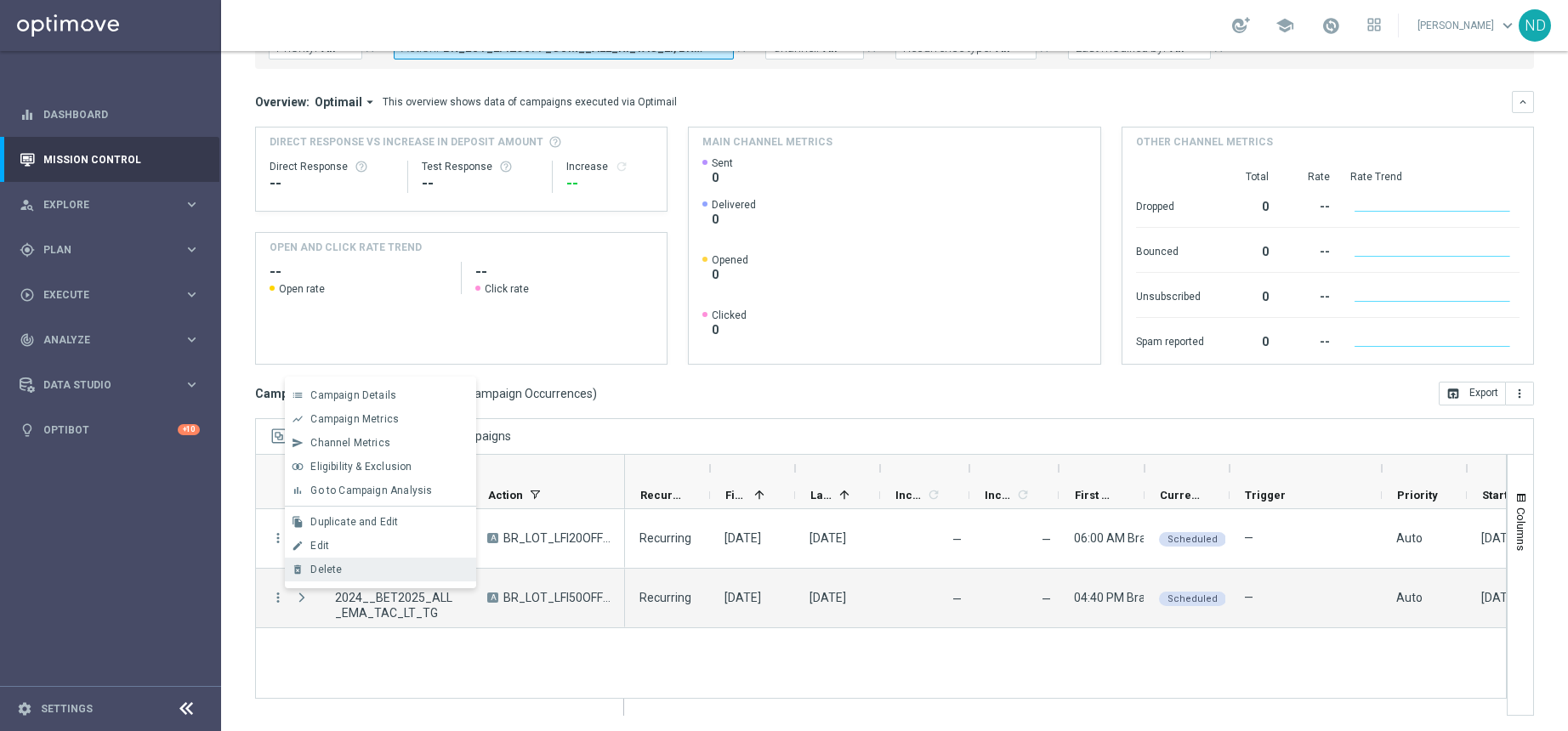
click at [402, 564] on div "Delete" at bounding box center [389, 570] width 158 height 12
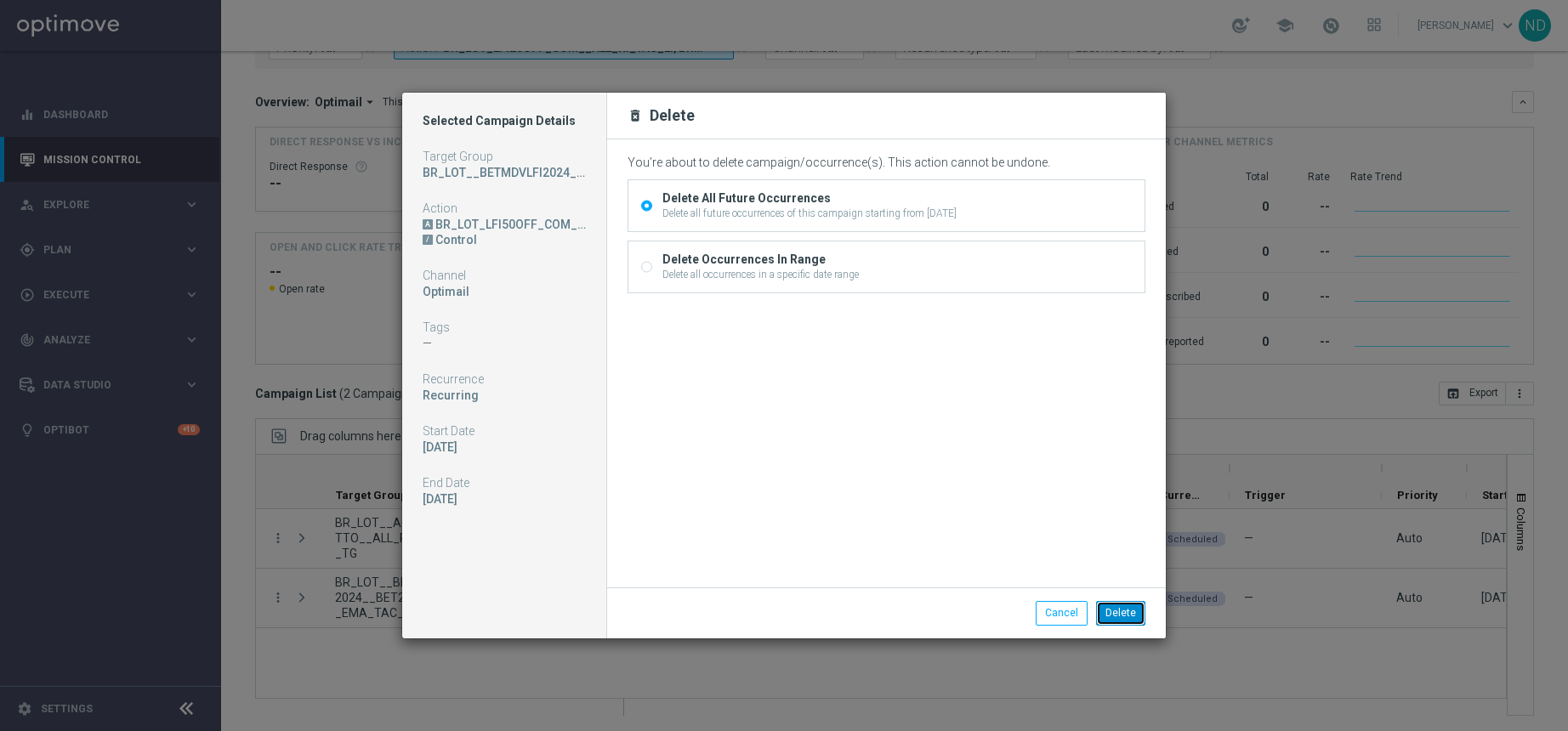
click at [1122, 622] on button "Delete" at bounding box center [1121, 613] width 49 height 24
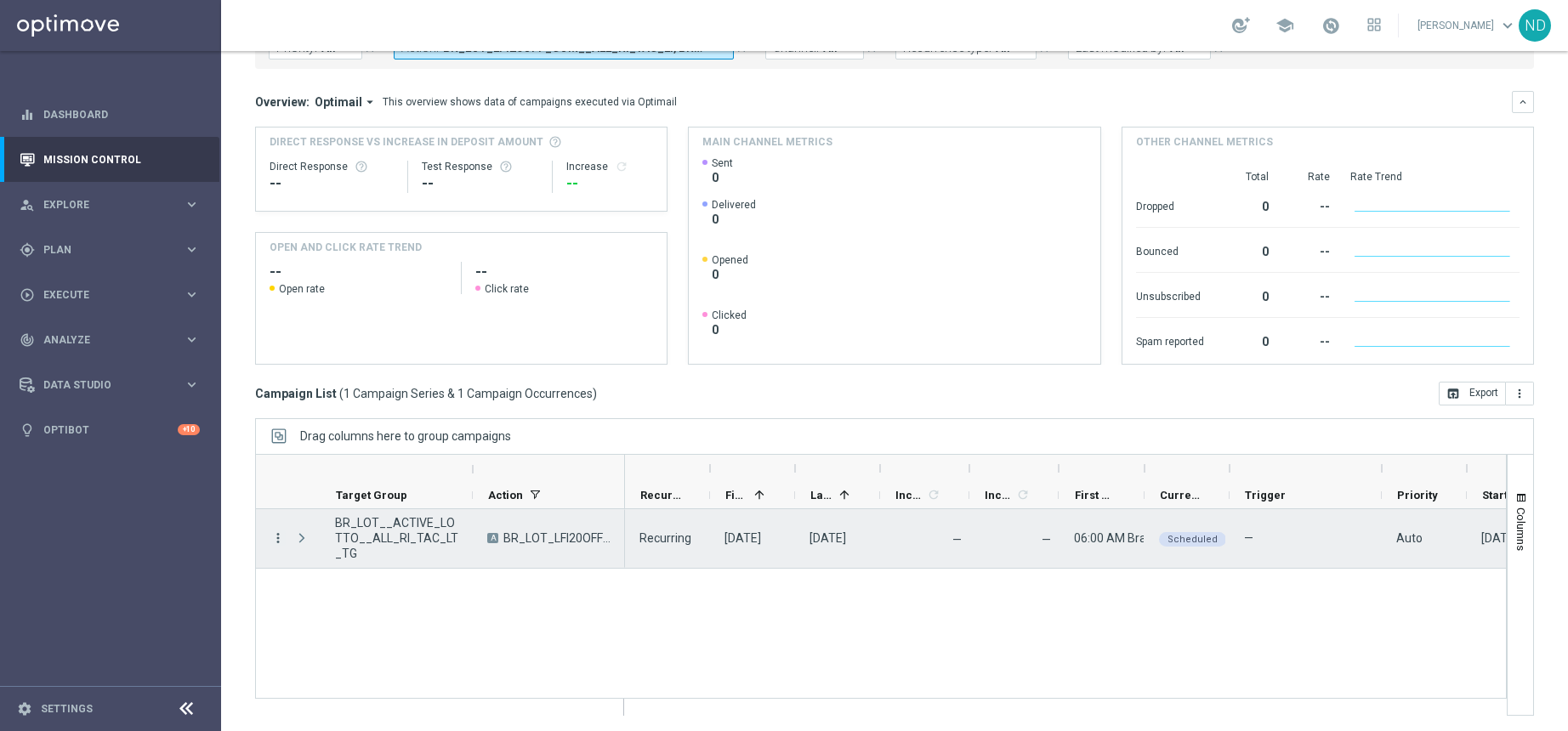
click at [279, 538] on icon "more_vert" at bounding box center [278, 539] width 16 height 16
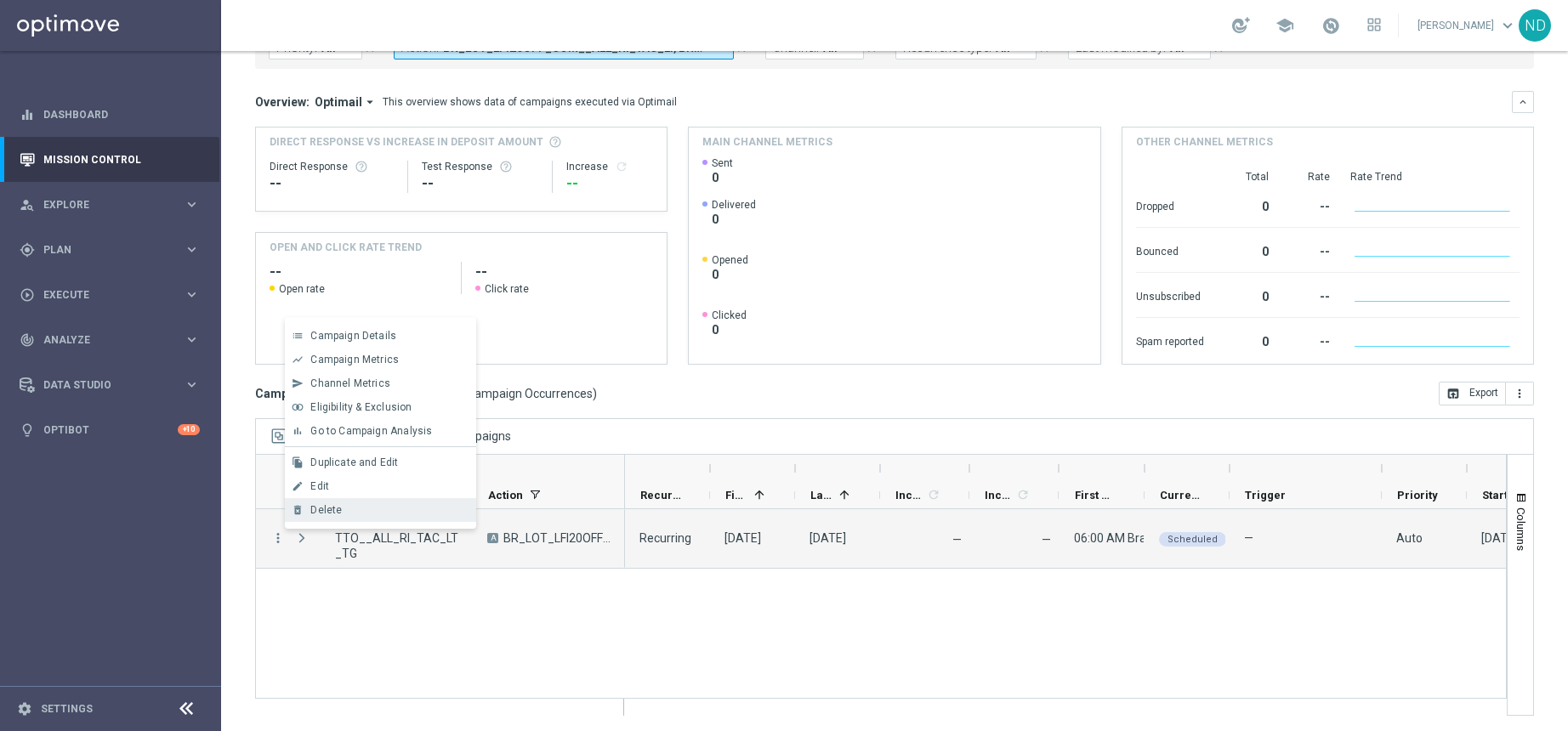
click at [389, 514] on div "Delete" at bounding box center [389, 510] width 158 height 12
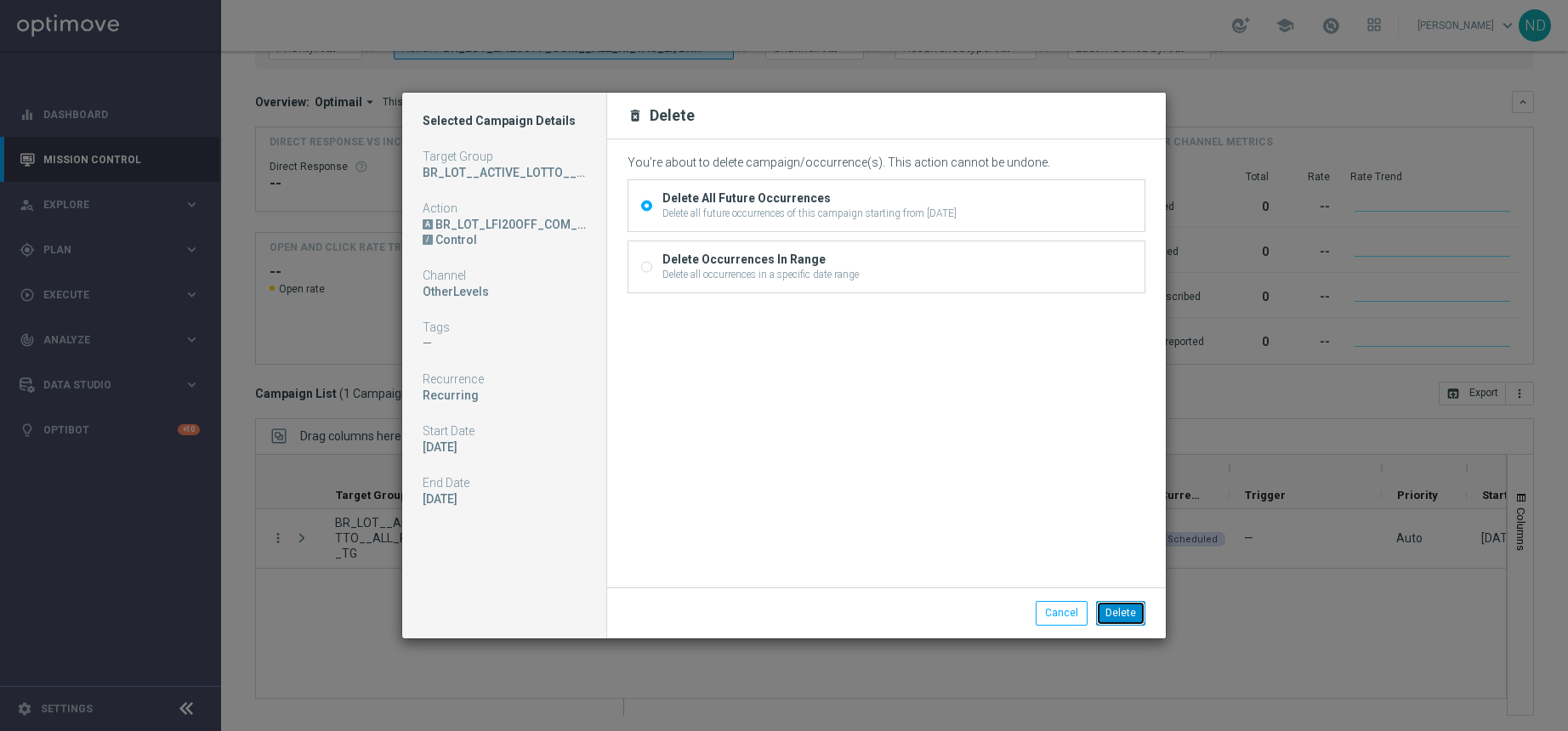
click at [1135, 611] on button "Delete" at bounding box center [1121, 613] width 49 height 24
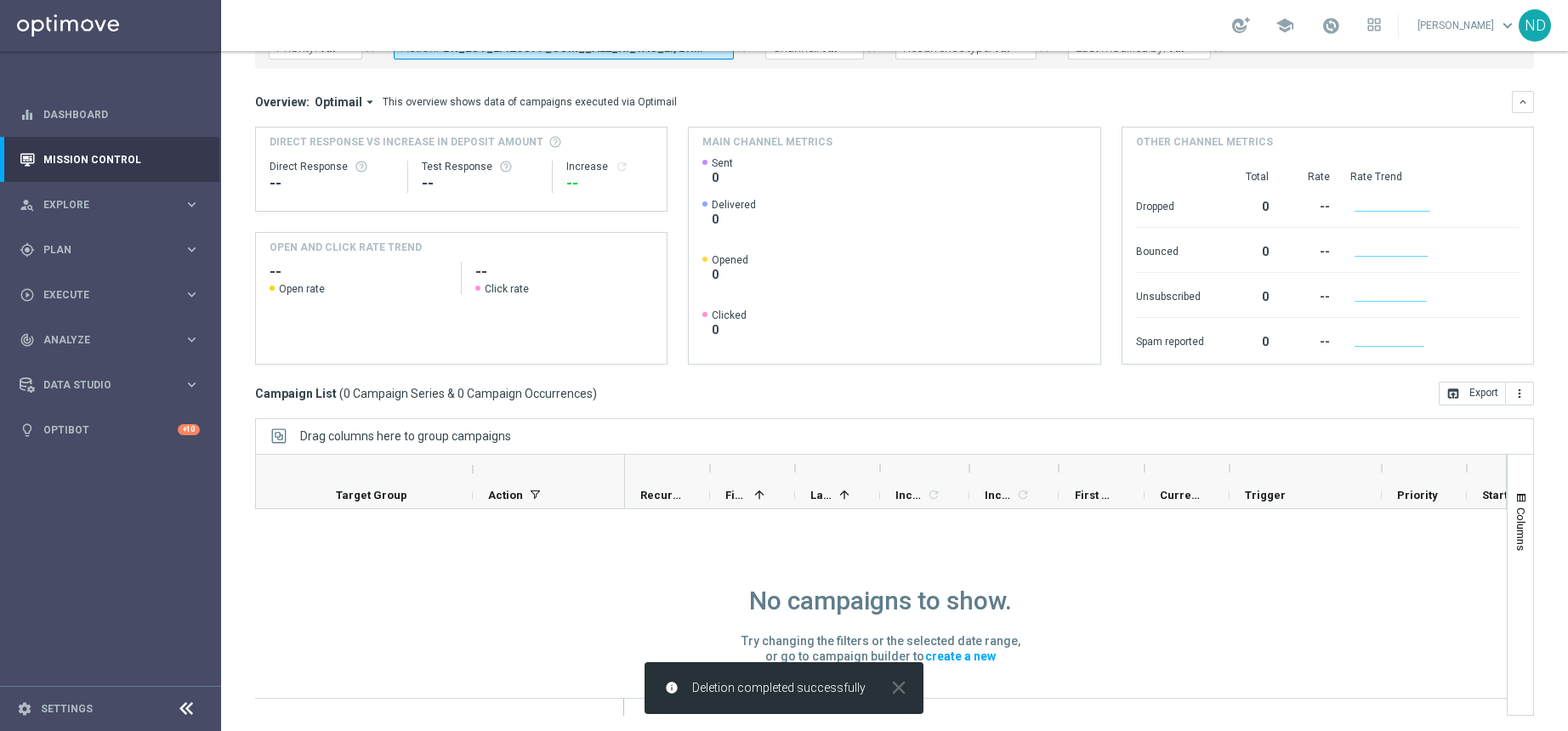
scroll to position [0, 0]
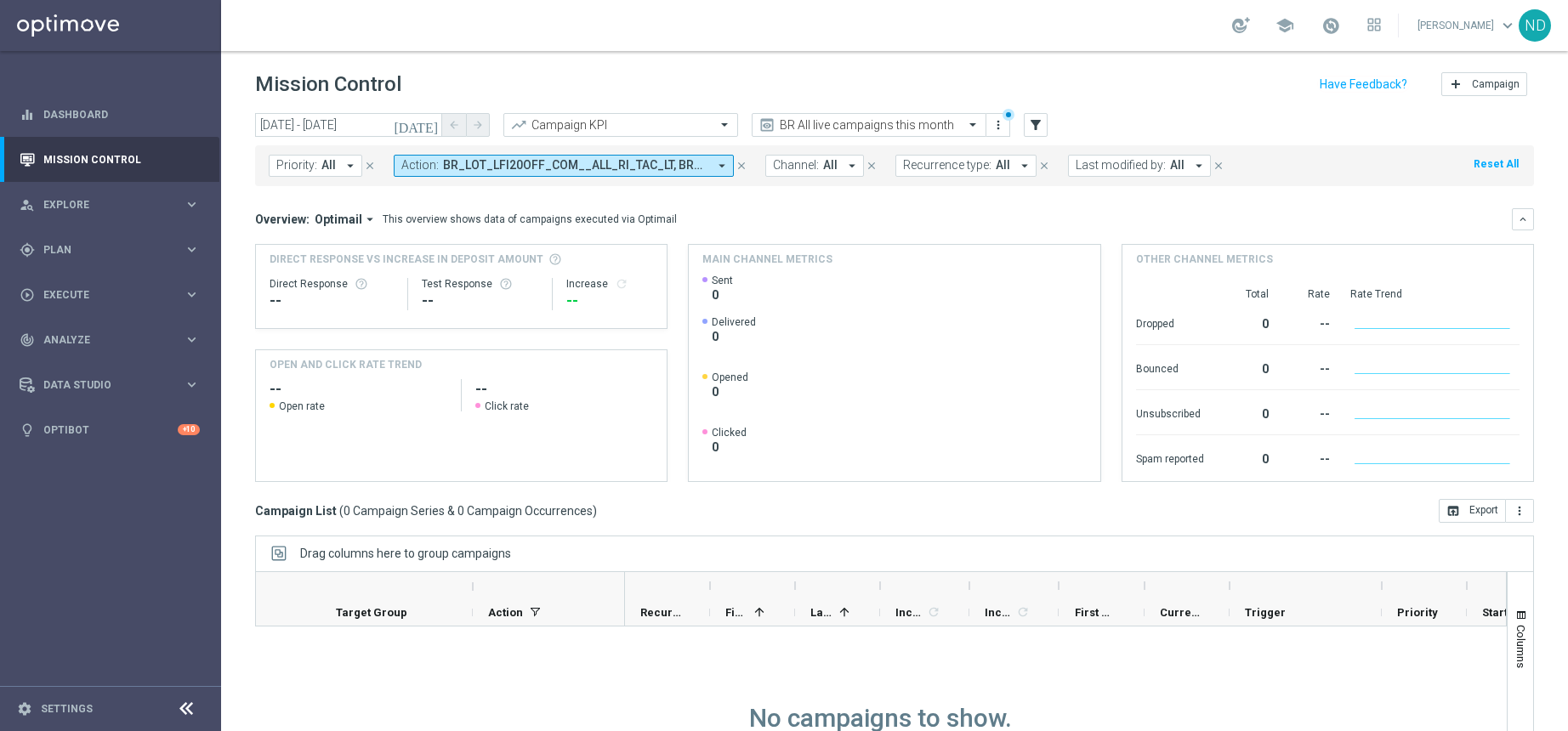
click at [723, 167] on icon "arrow_drop_down" at bounding box center [722, 166] width 16 height 16
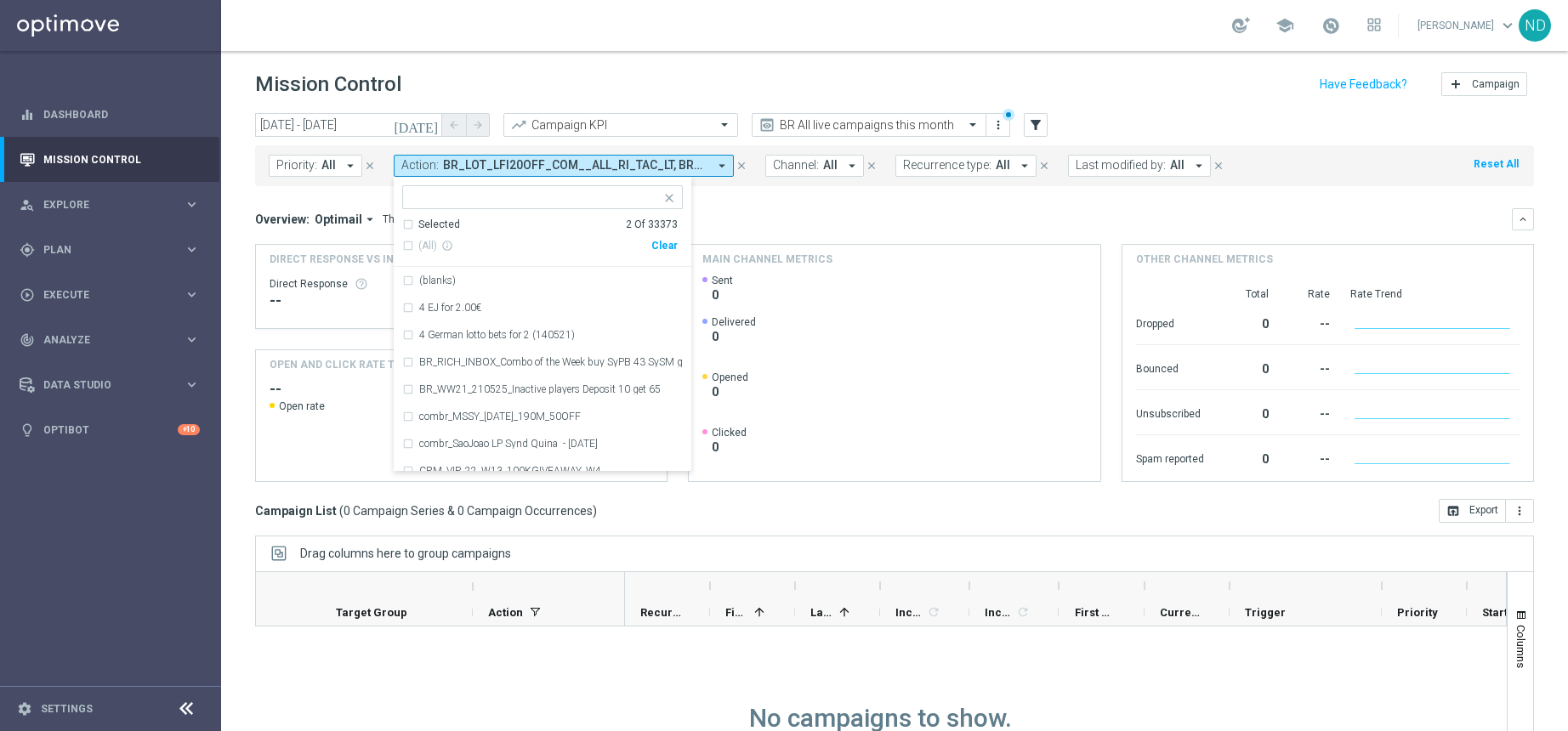
click at [1117, 123] on div "today 15 Aug 2025 - 31 Aug 2025 arrow_back arrow_forward Campaign KPI trending_…" at bounding box center [895, 126] width 1280 height 26
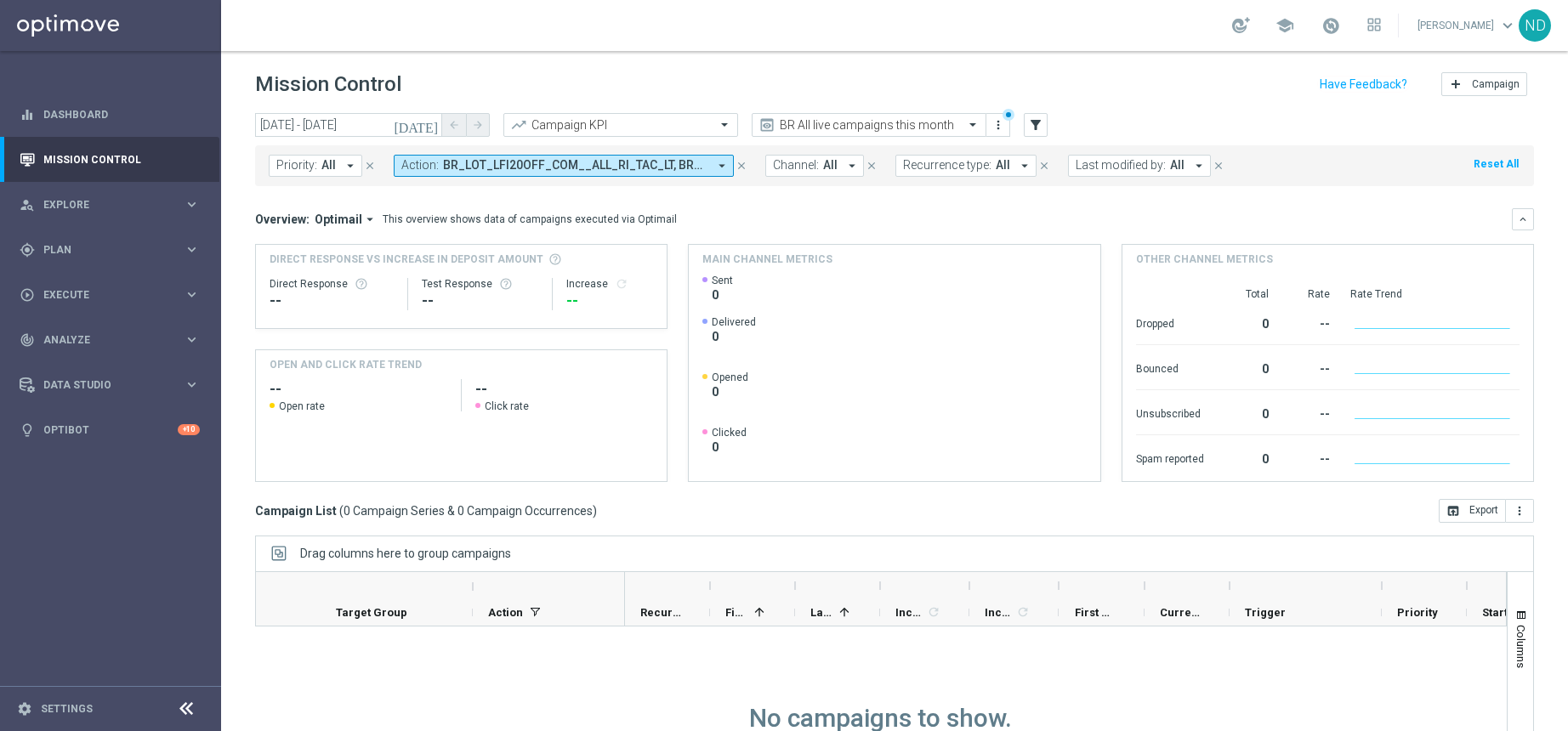
click at [427, 129] on icon "today" at bounding box center [416, 125] width 46 height 16
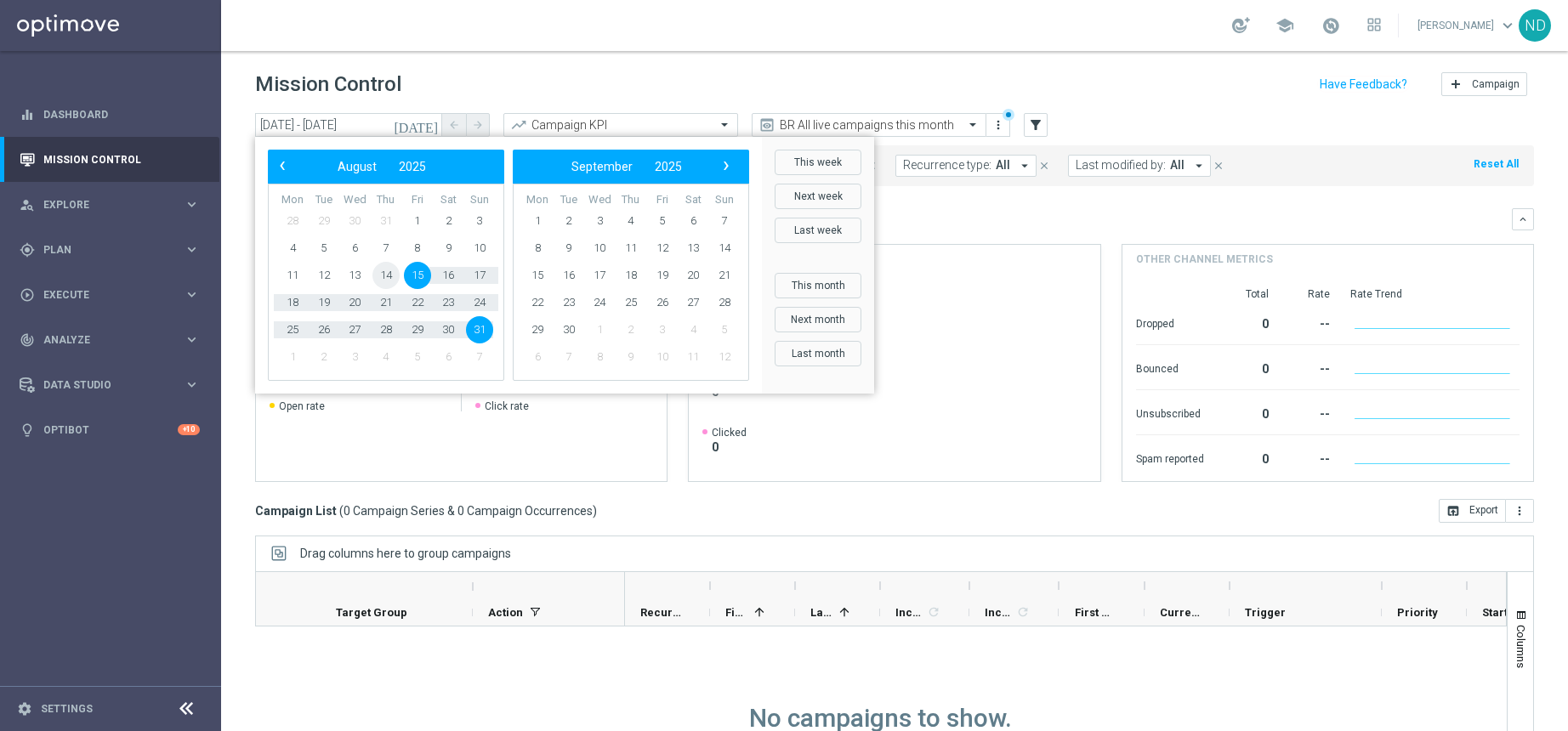
click at [385, 274] on span "14" at bounding box center [386, 275] width 28 height 28
click at [483, 329] on span "31" at bounding box center [480, 330] width 28 height 28
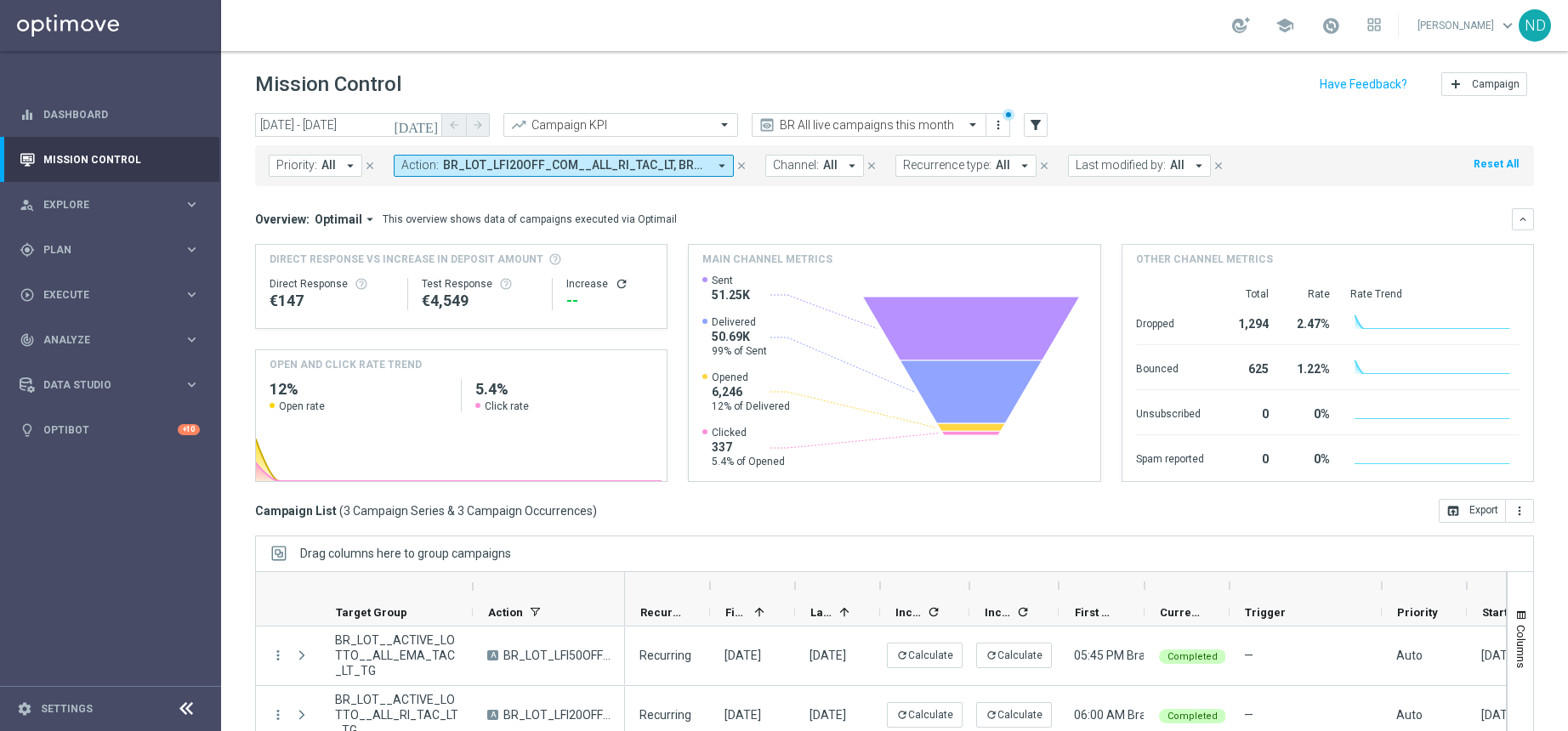
click at [430, 126] on icon "today" at bounding box center [416, 125] width 46 height 16
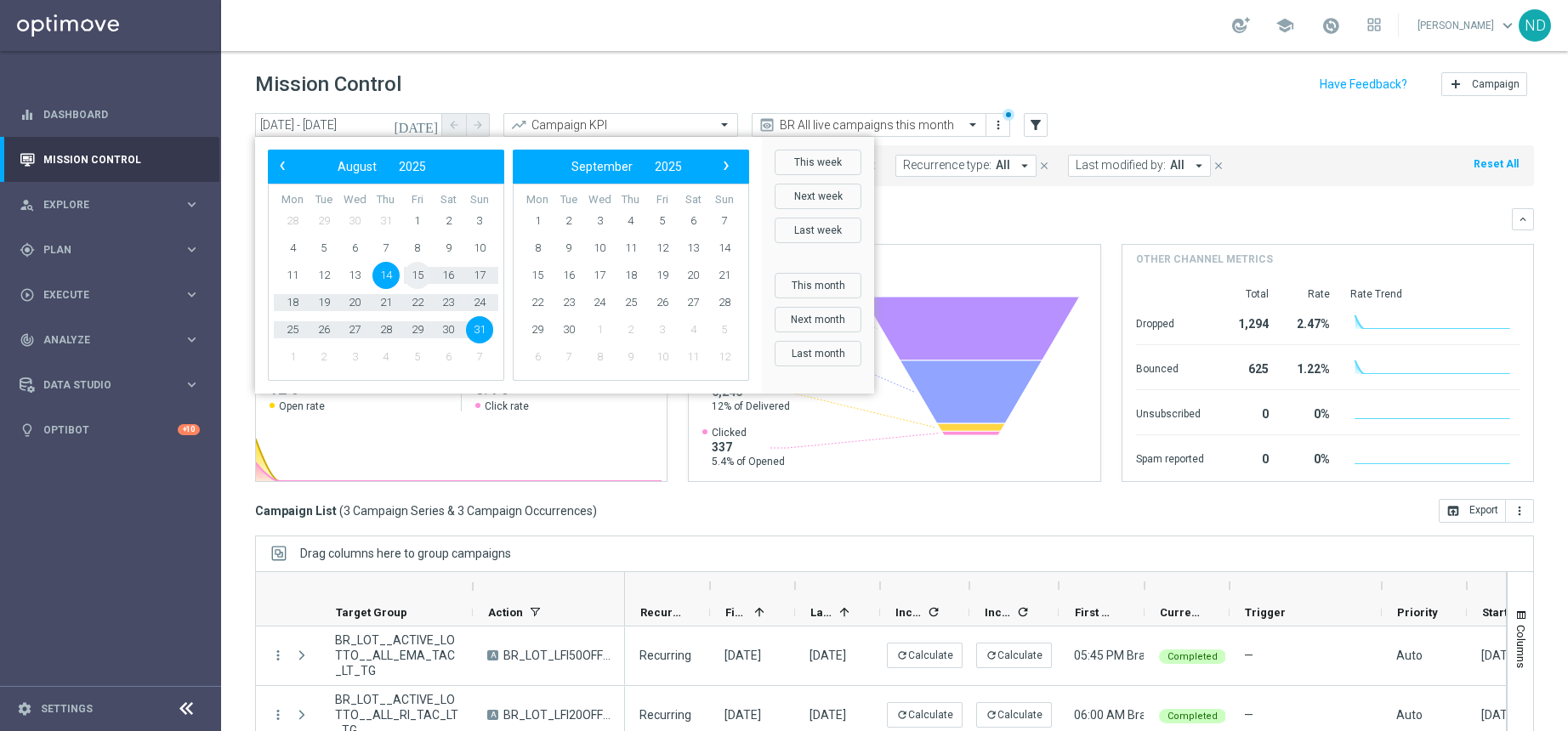
click at [418, 274] on span "15" at bounding box center [418, 275] width 28 height 28
click at [483, 331] on span "31" at bounding box center [480, 330] width 28 height 28
type input "15 Aug 2025 - 31 Aug 2025"
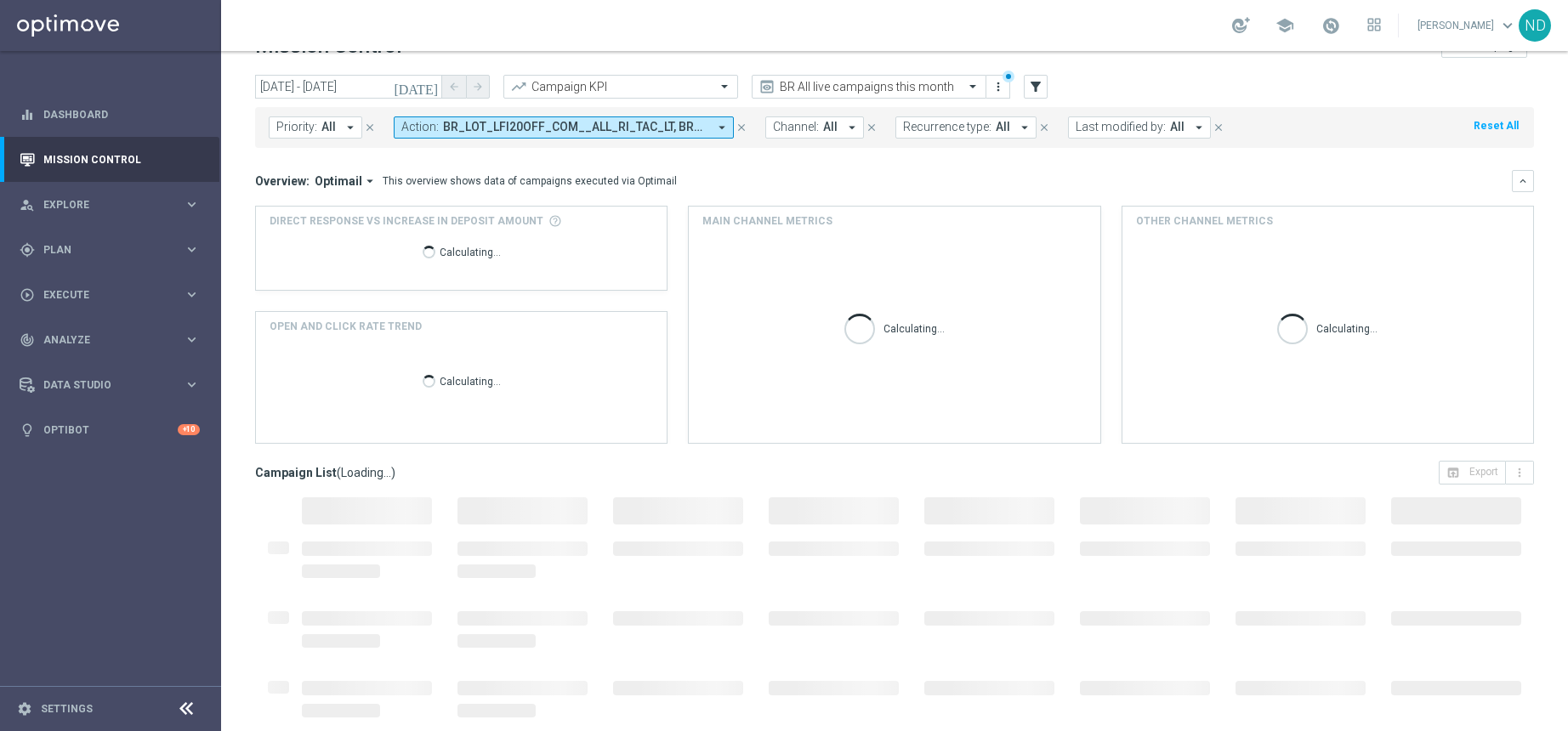
scroll to position [46, 0]
